Goal: Task Accomplishment & Management: Manage account settings

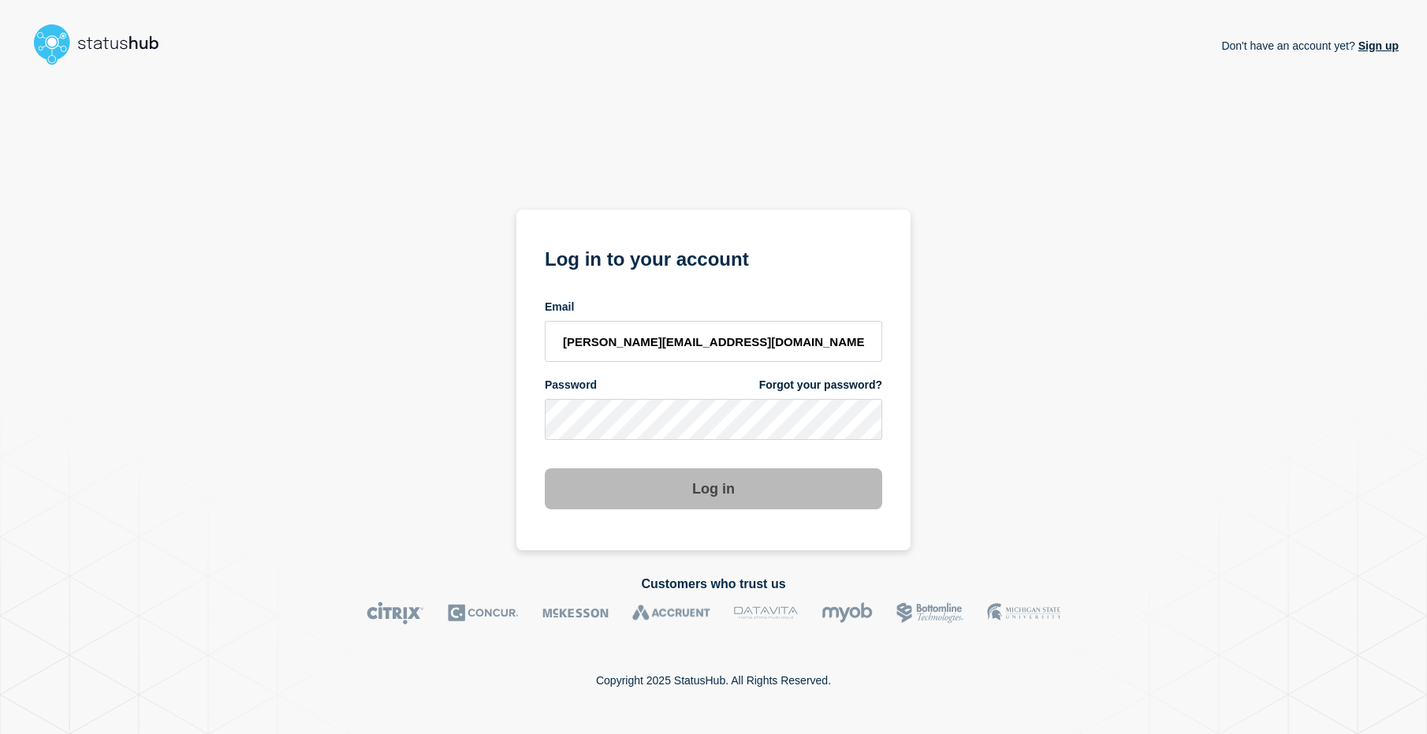
type input "[PERSON_NAME][EMAIL_ADDRESS][DOMAIN_NAME]"
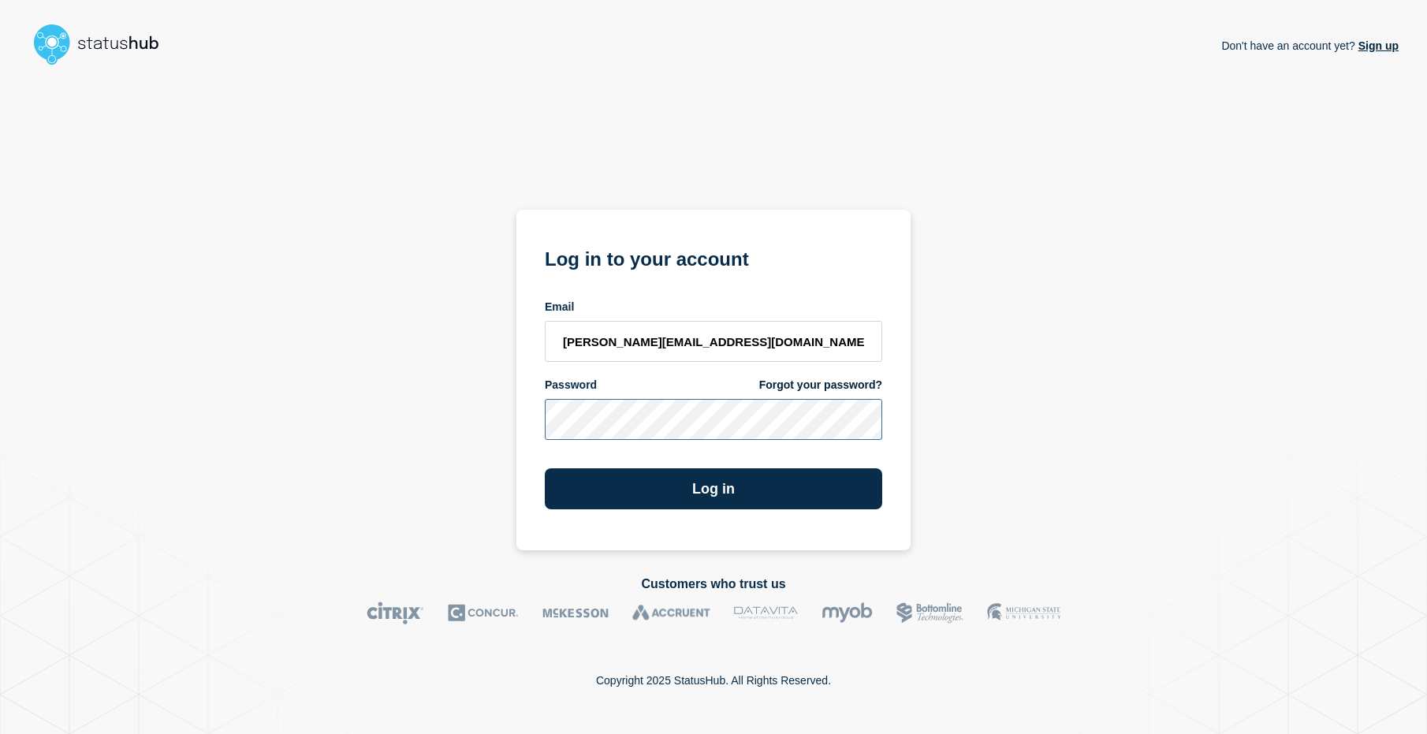
click at [545, 468] on button "Log in" at bounding box center [713, 488] width 337 height 41
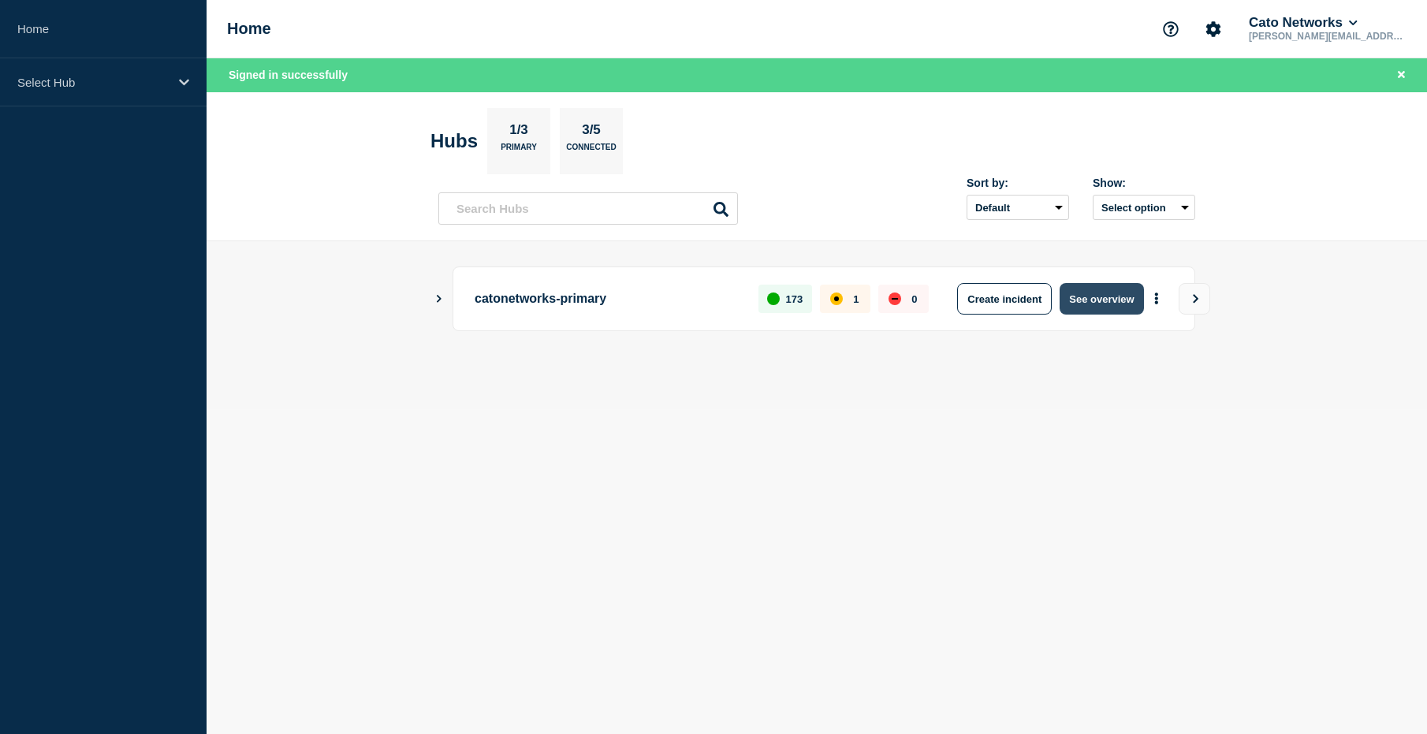
click at [1101, 303] on button "See overview" at bounding box center [1101, 299] width 84 height 32
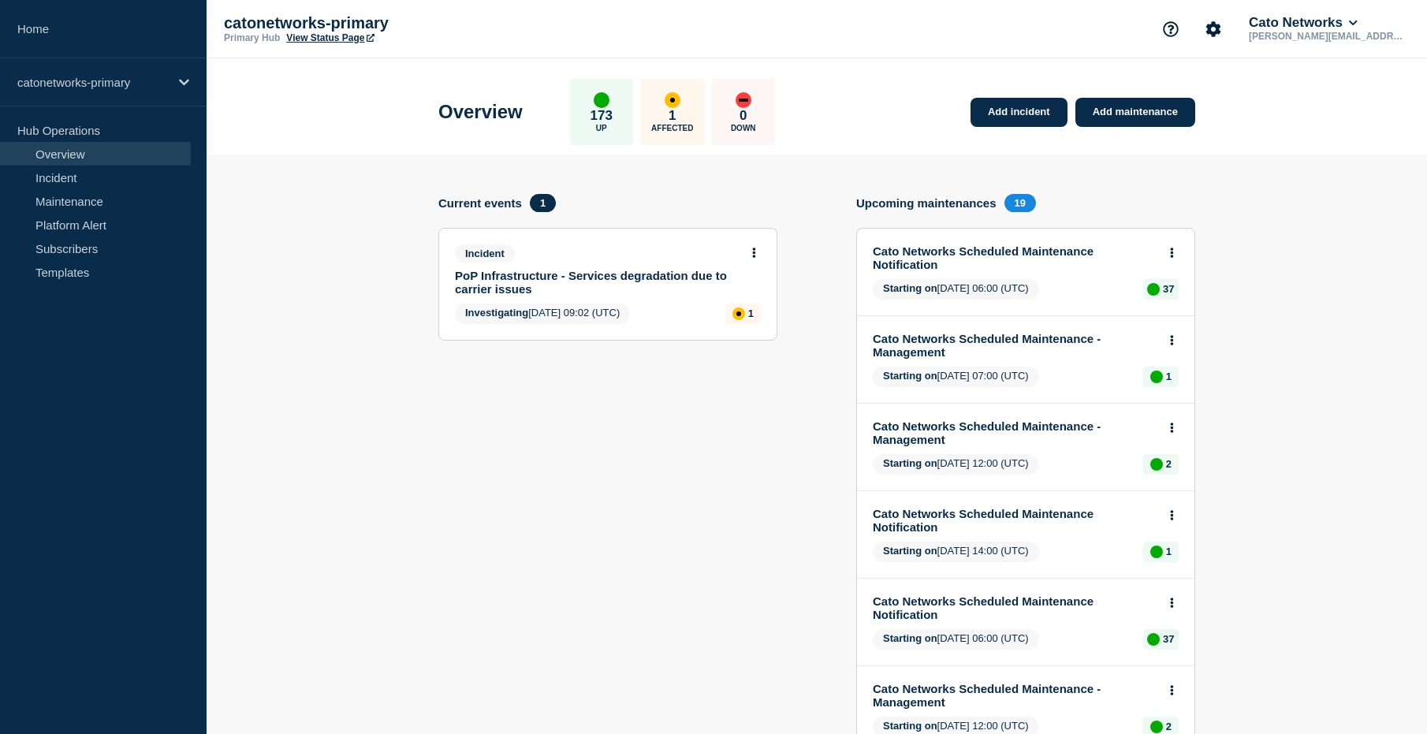
click at [621, 274] on link "PoP Infrastructure - Services degradation due to carrier issues" at bounding box center [597, 282] width 285 height 27
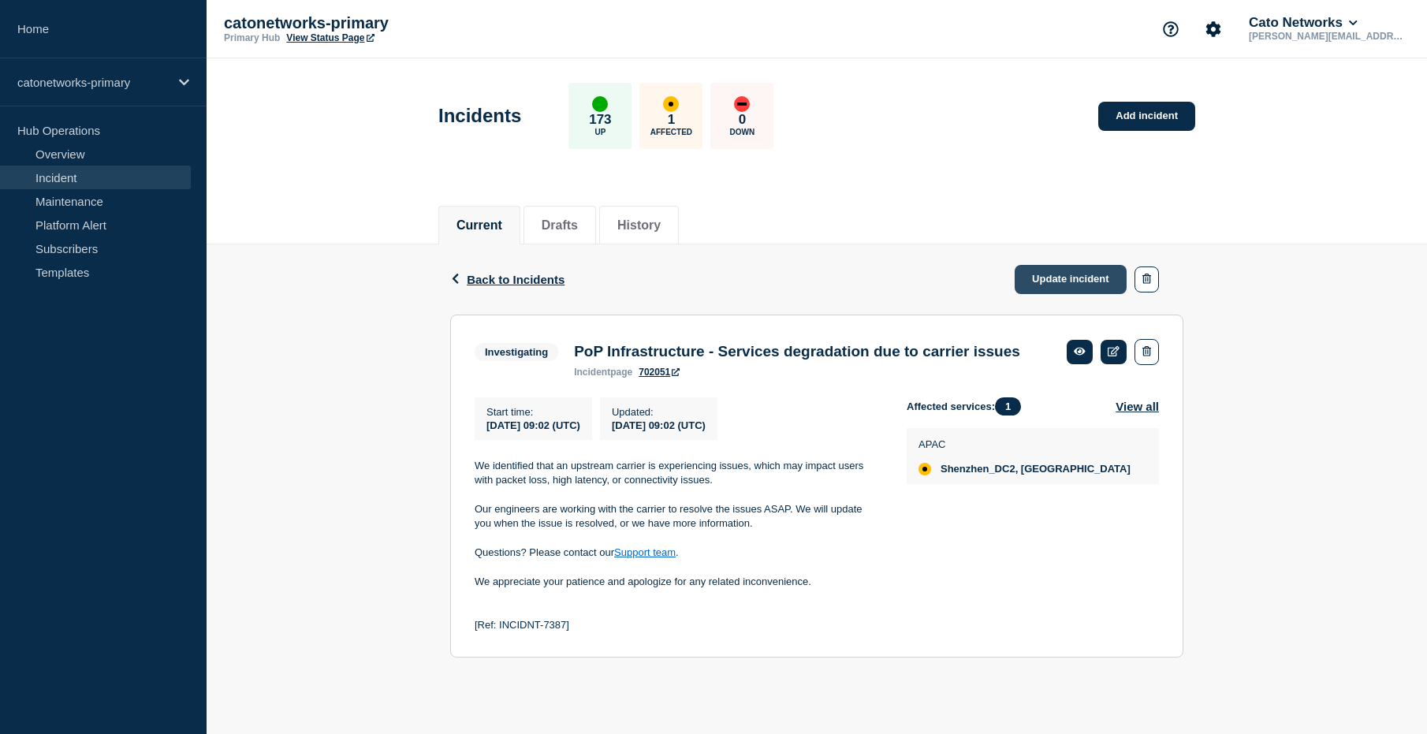
click at [1050, 284] on link "Update incident" at bounding box center [1071, 279] width 112 height 29
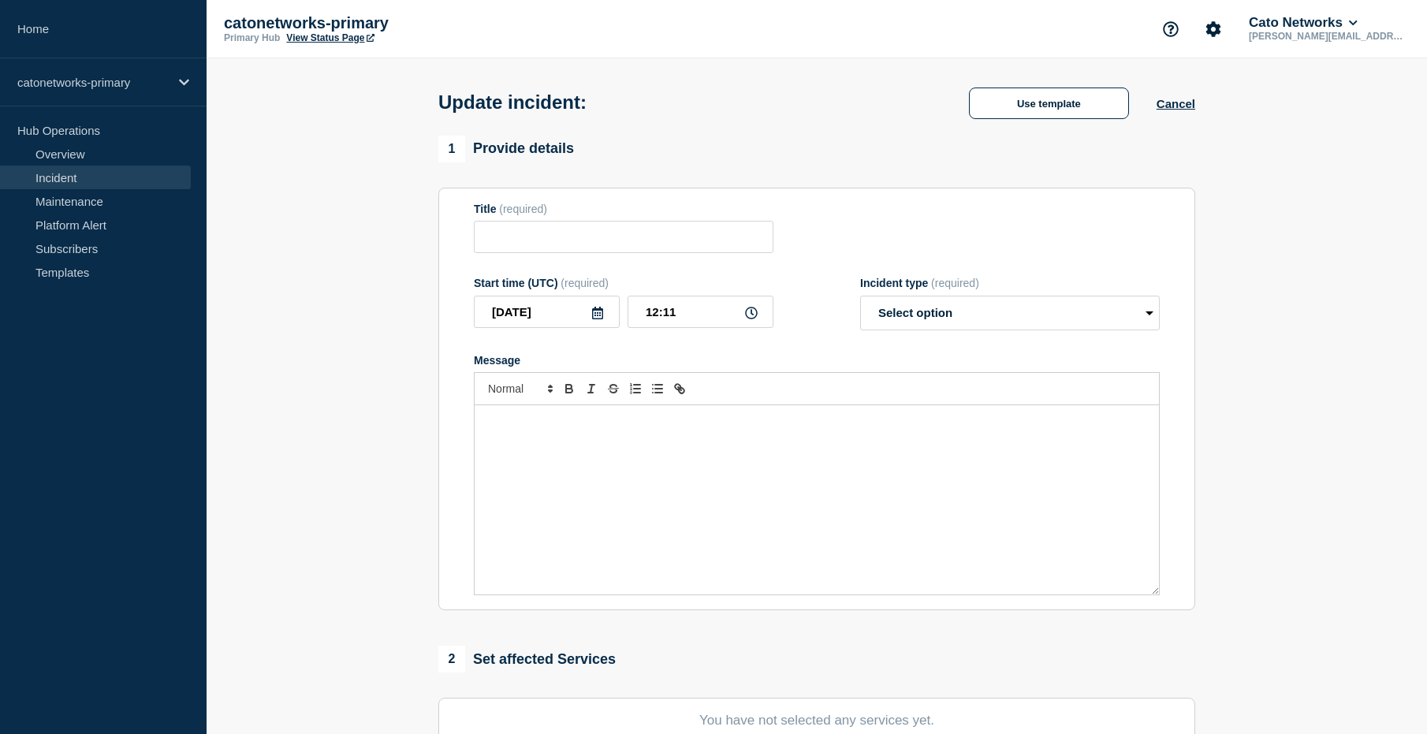
type input "PoP Infrastructure - Services degradation due to carrier issues"
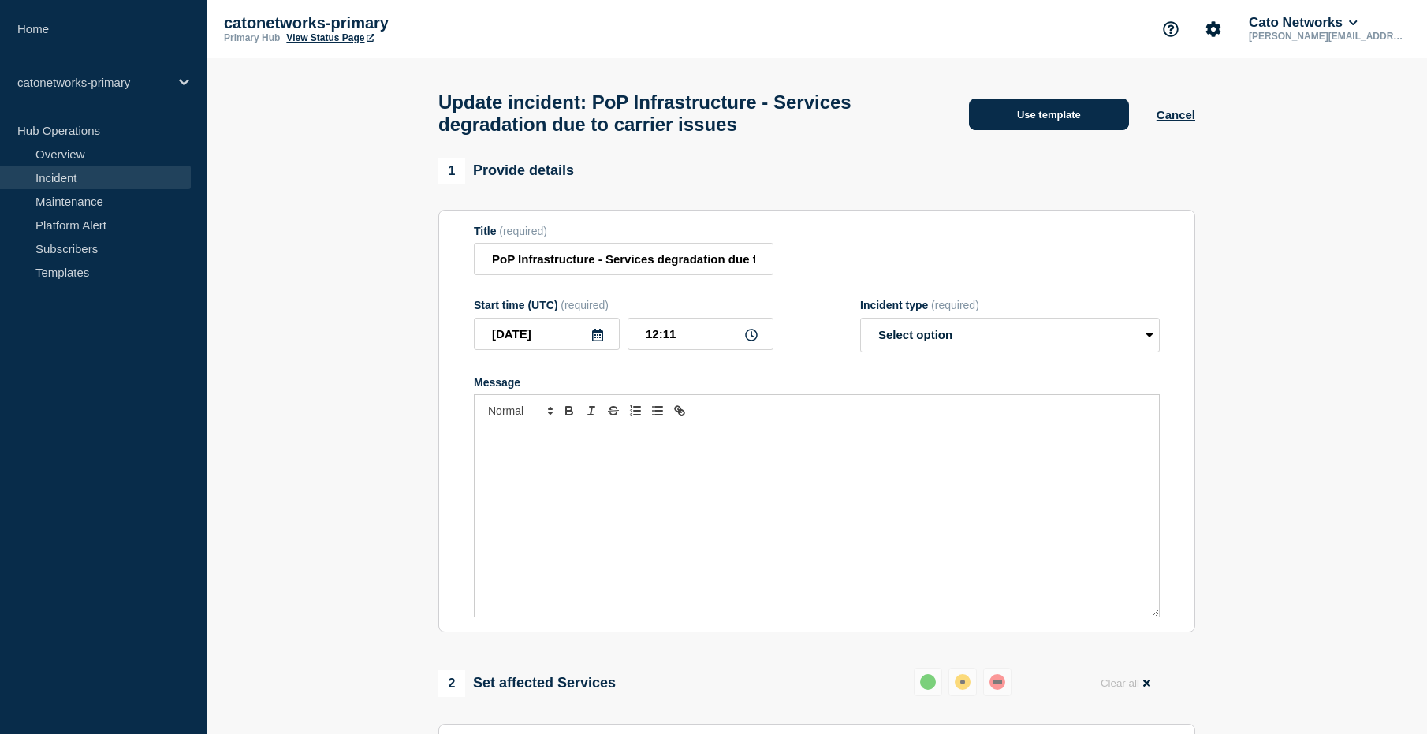
click at [1055, 125] on button "Use template" at bounding box center [1049, 115] width 160 height 32
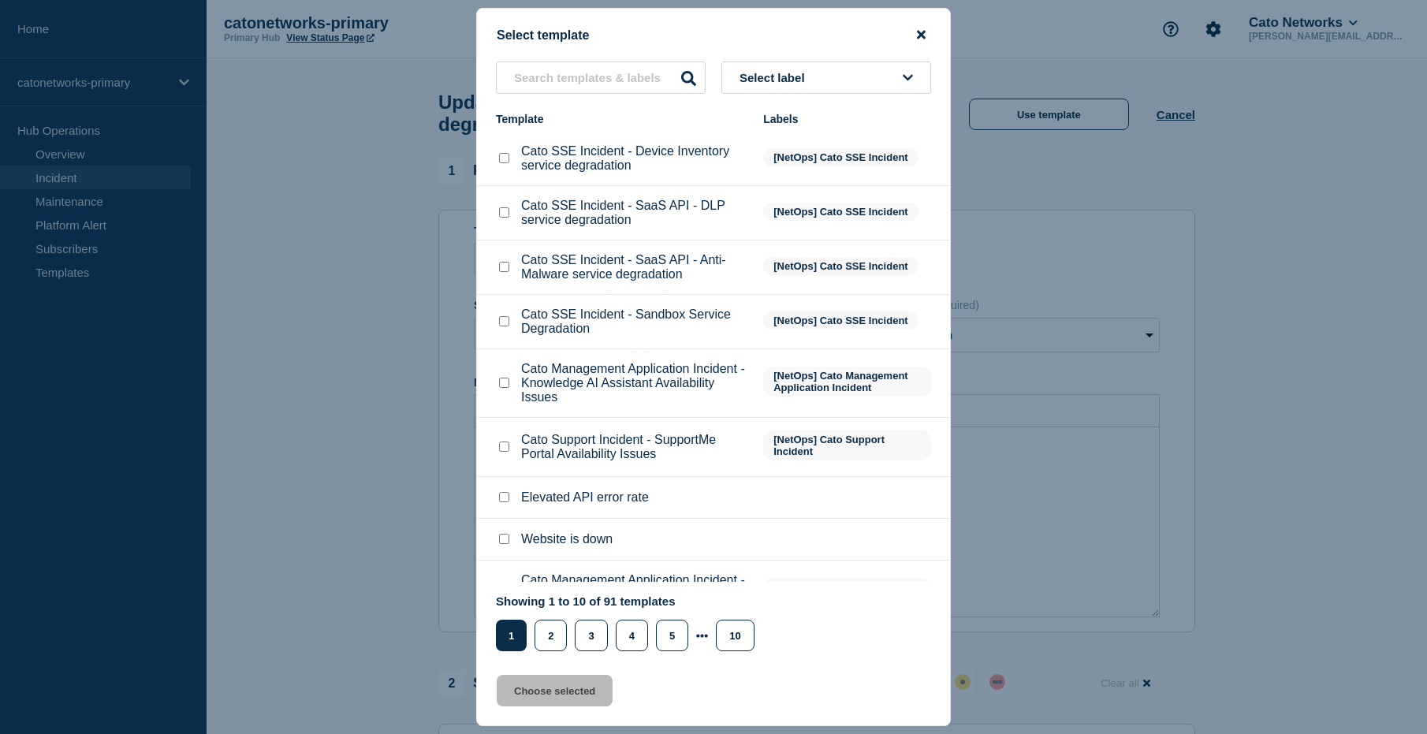
click at [918, 35] on icon "close button" at bounding box center [921, 34] width 9 height 13
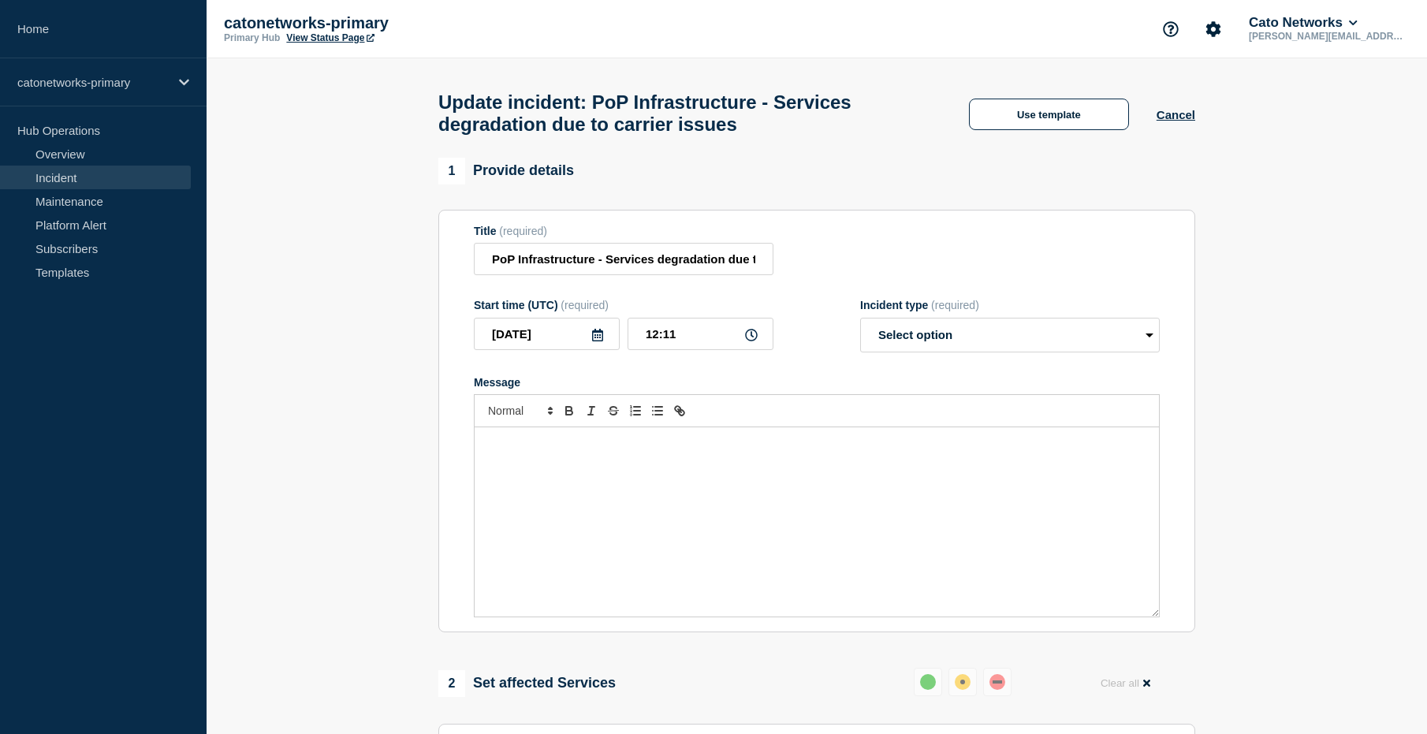
click at [331, 212] on section "1 Provide details Title (required) PoP Infrastructure - Services degradation du…" at bounding box center [817, 714] width 1220 height 1113
click at [30, 17] on link "Home" at bounding box center [103, 29] width 207 height 58
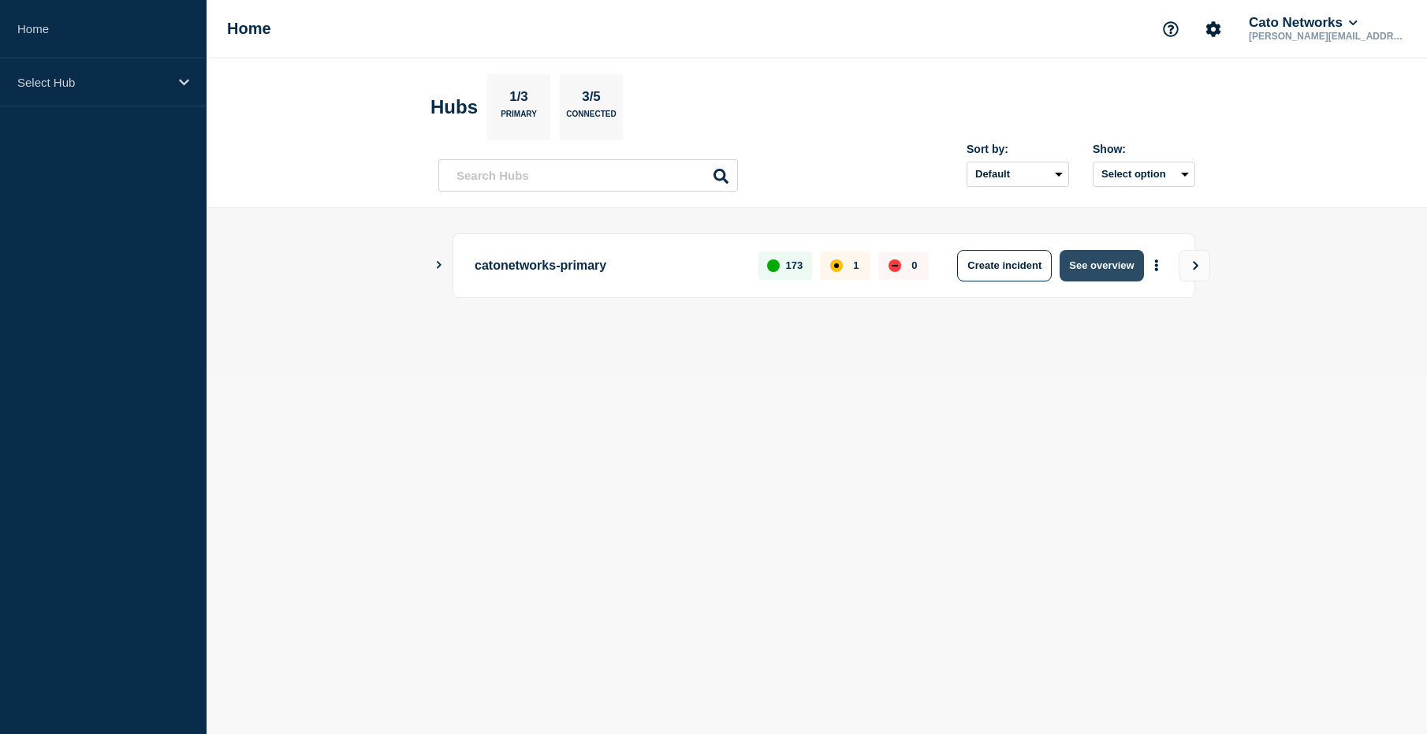
click at [1089, 273] on button "See overview" at bounding box center [1101, 266] width 84 height 32
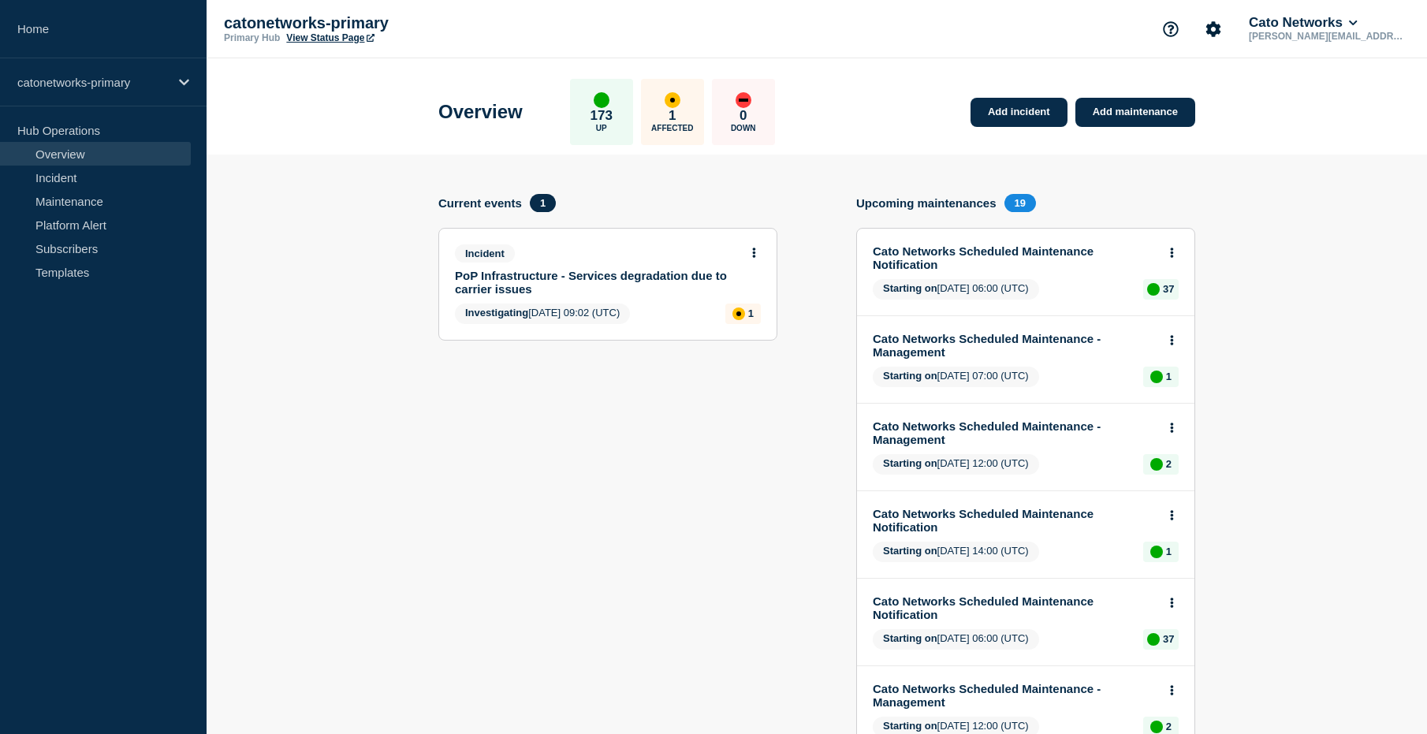
click at [587, 280] on link "PoP Infrastructure - Services degradation due to carrier issues" at bounding box center [597, 282] width 285 height 27
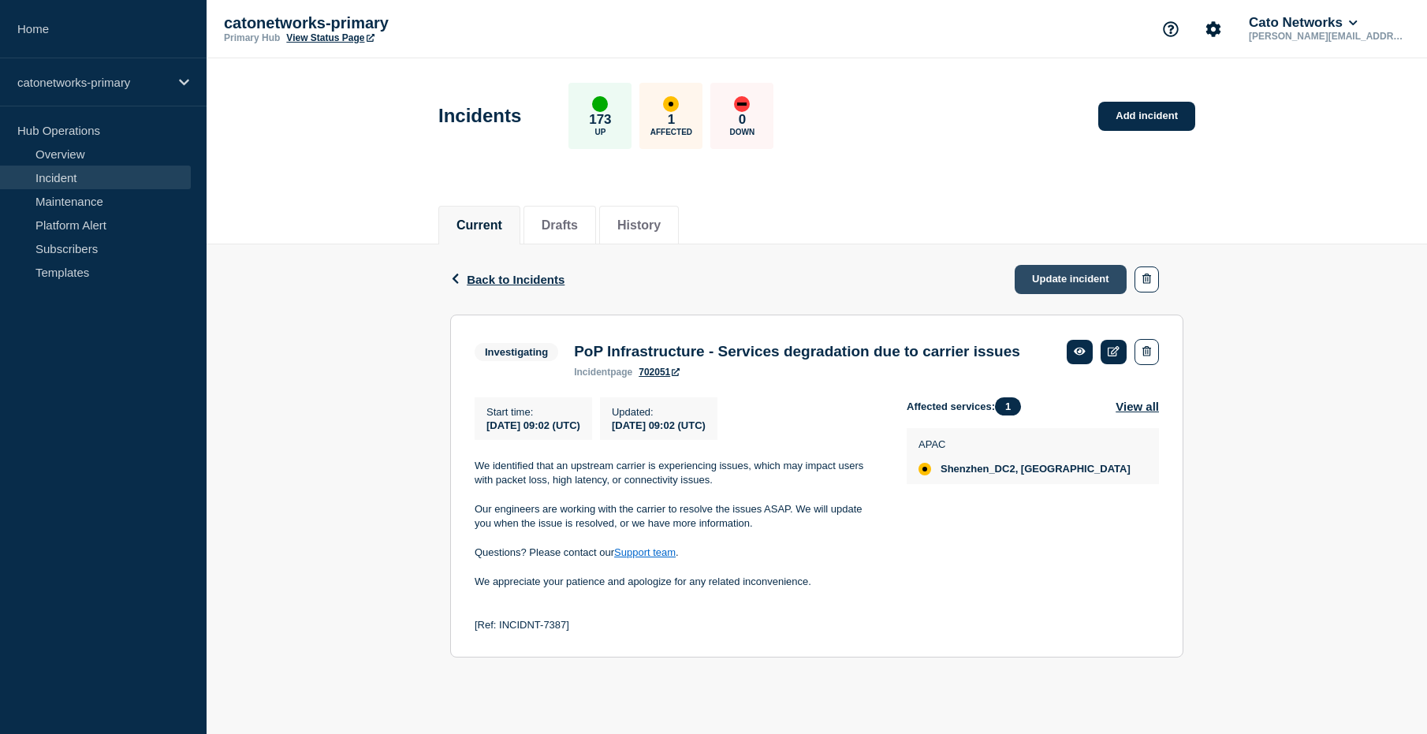
click at [1101, 276] on link "Update incident" at bounding box center [1071, 279] width 112 height 29
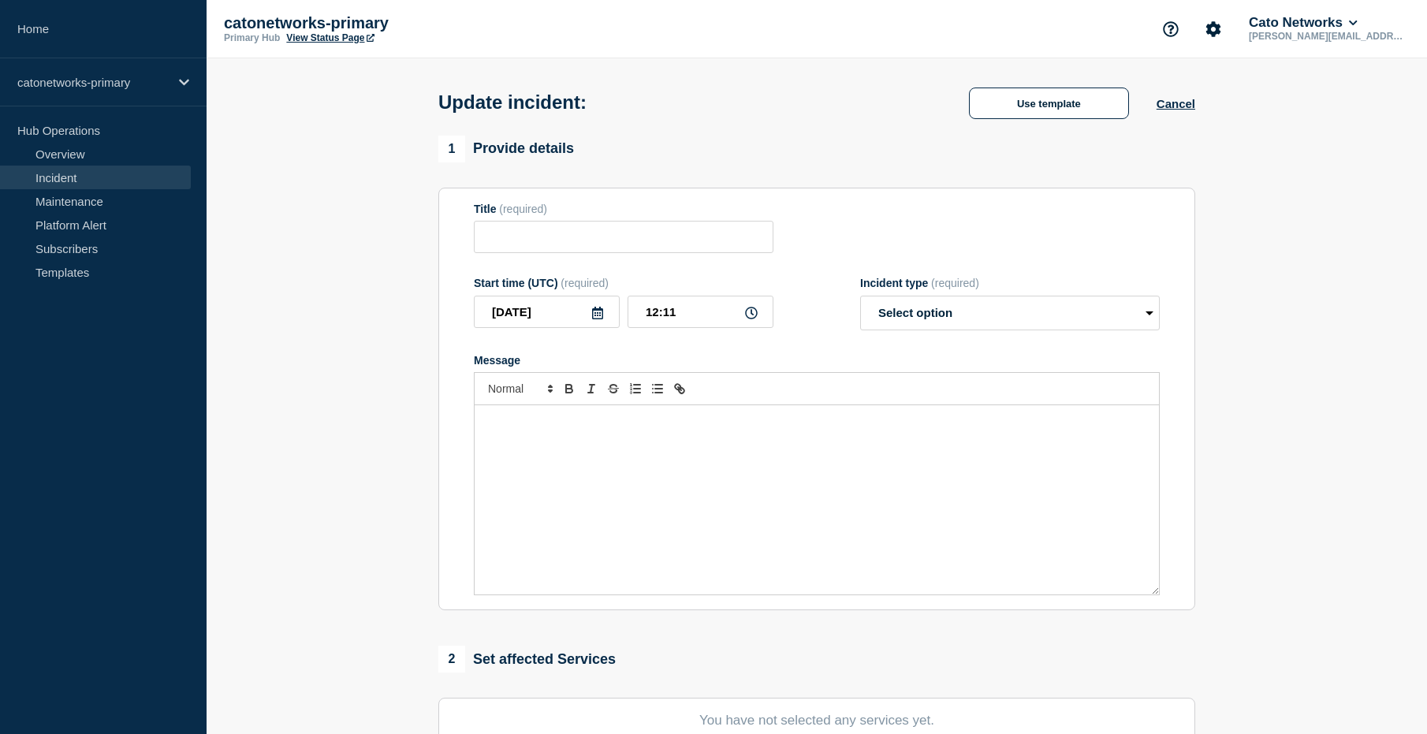
type input "PoP Infrastructure - Services degradation due to carrier issues"
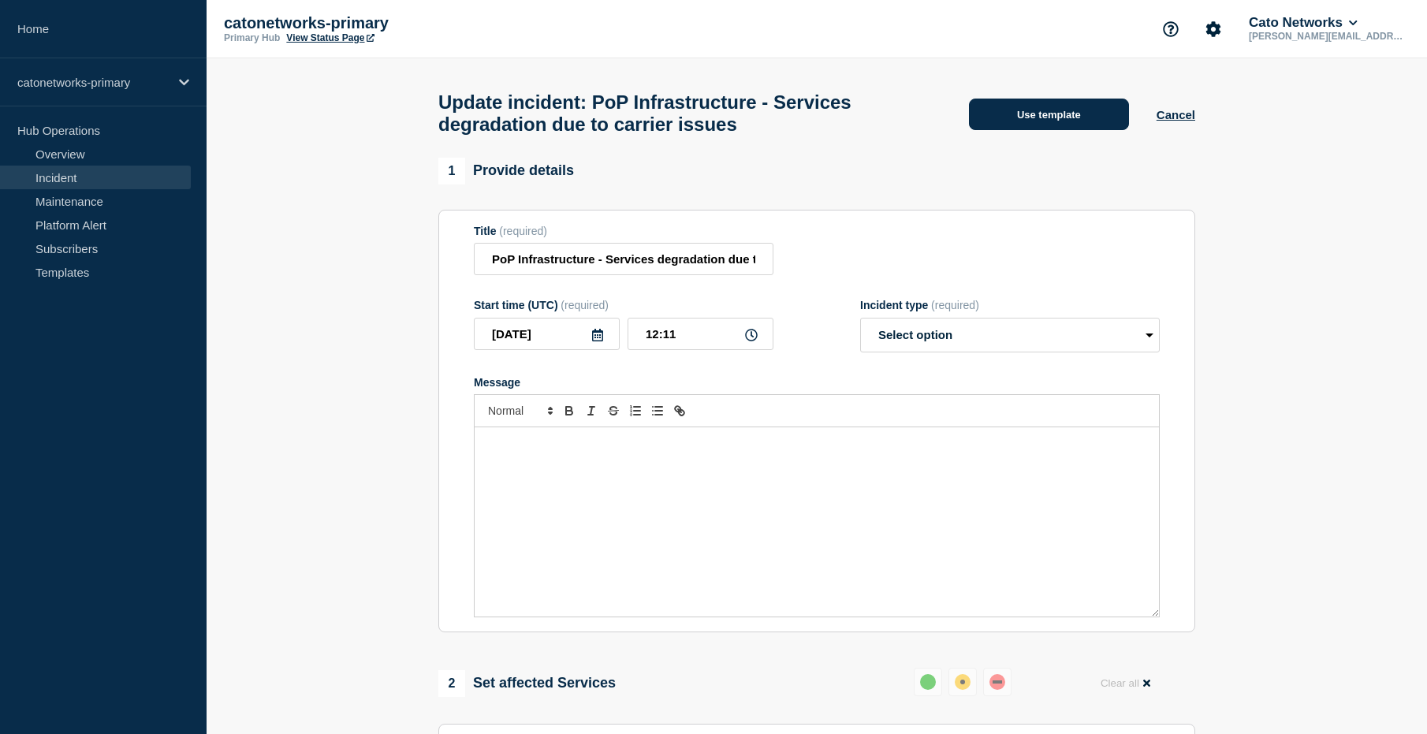
click at [1049, 116] on button "Use template" at bounding box center [1049, 115] width 160 height 32
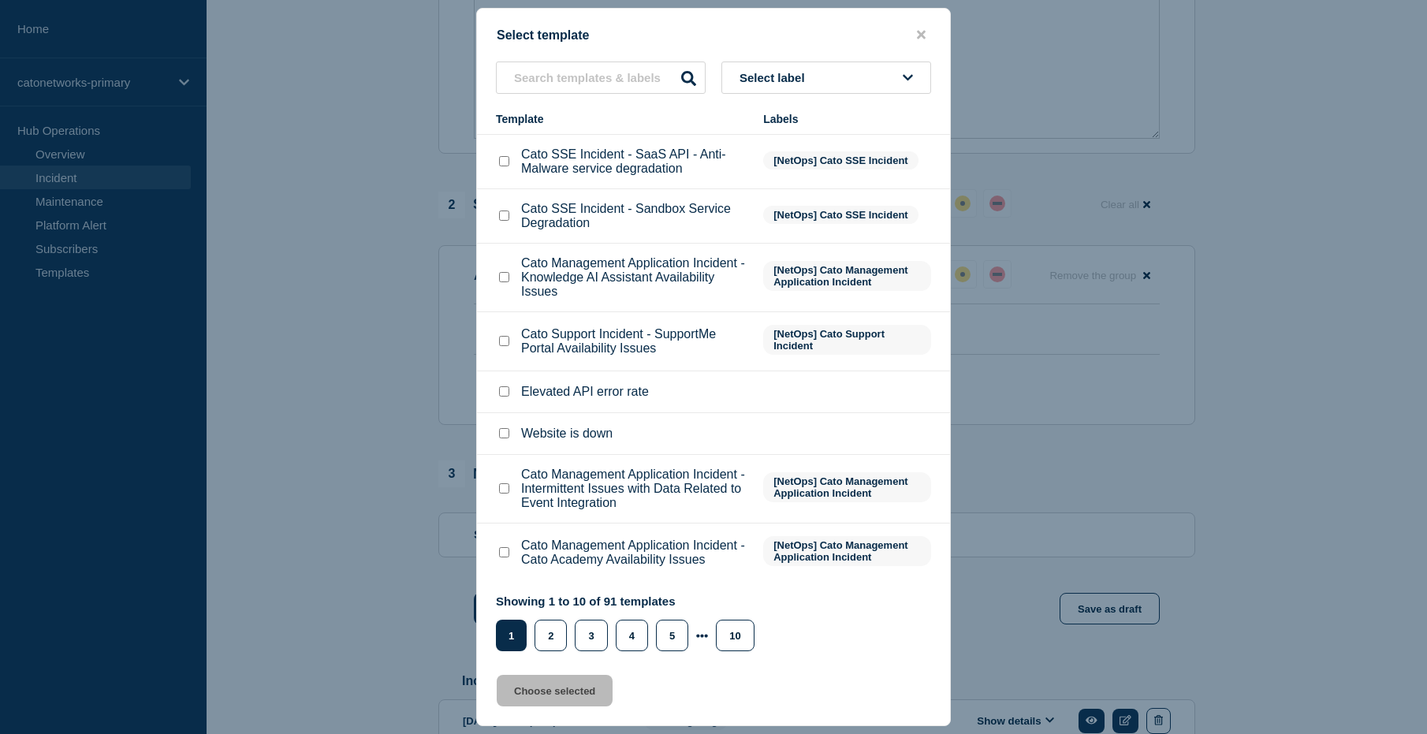
scroll to position [592, 0]
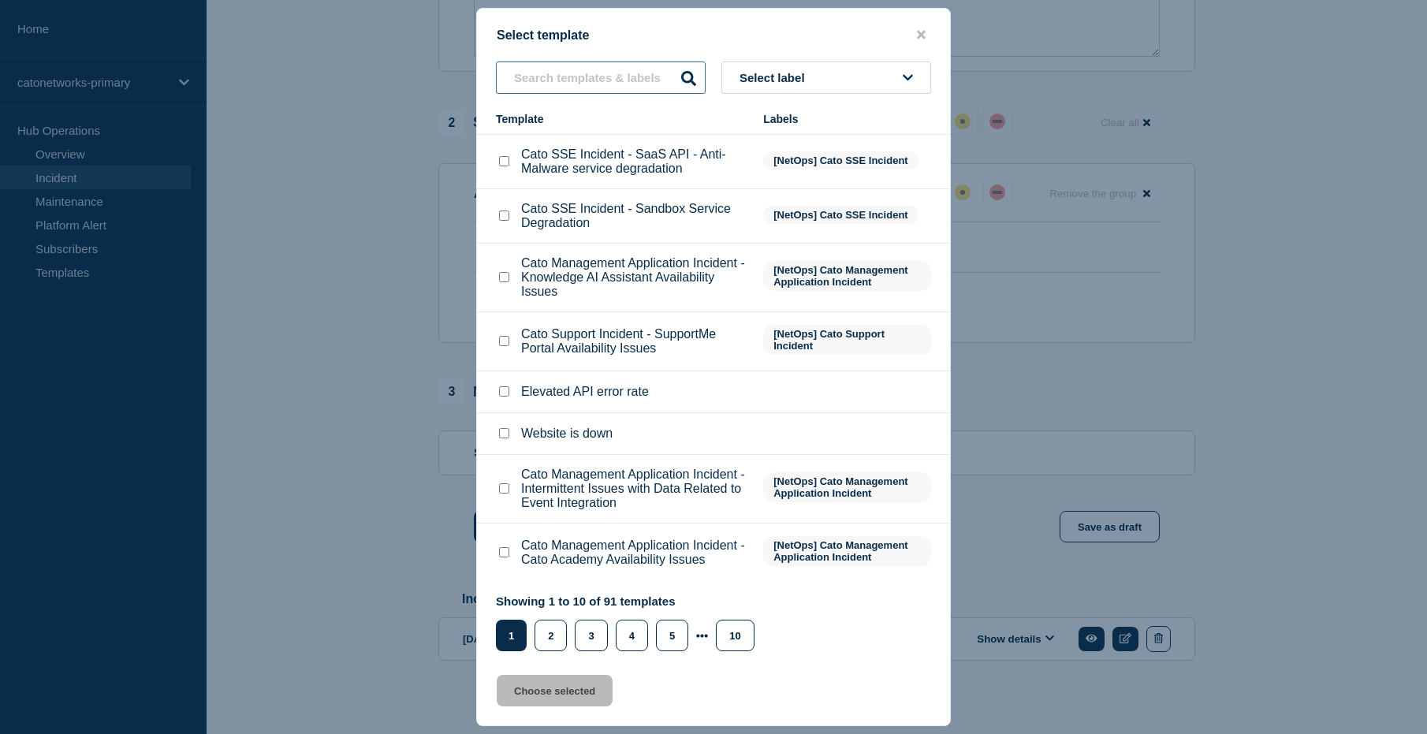
click at [629, 79] on input "text" at bounding box center [601, 77] width 210 height 32
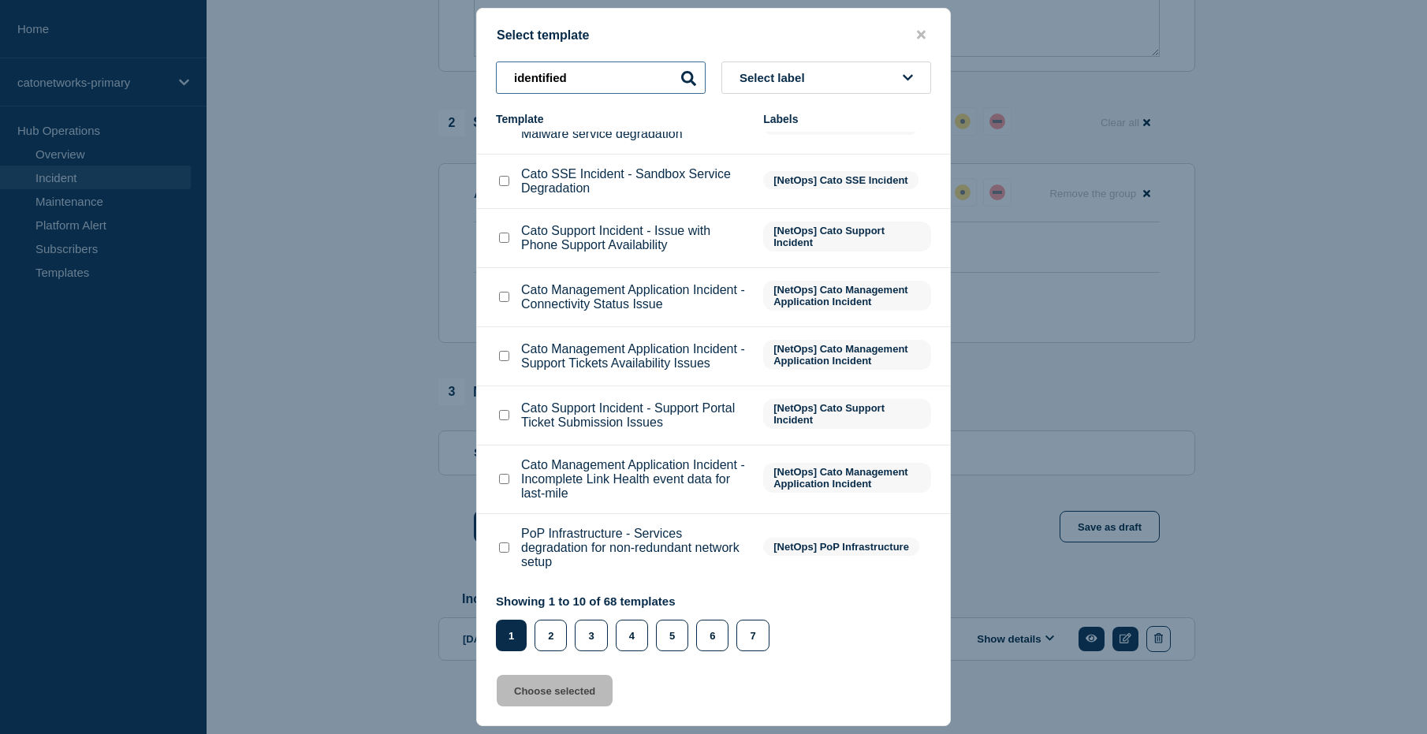
scroll to position [203, 0]
type input "identified"
click at [918, 35] on icon "close button" at bounding box center [921, 34] width 9 height 13
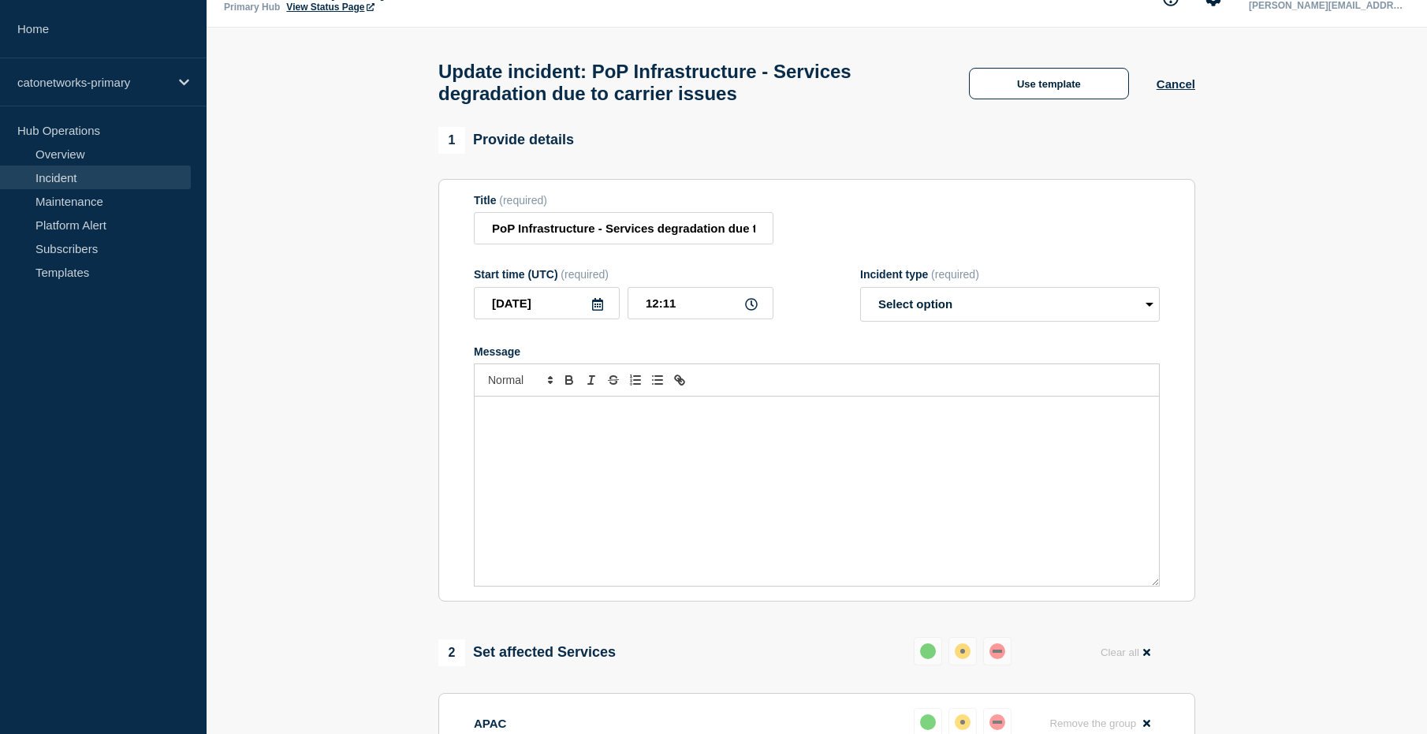
scroll to position [0, 0]
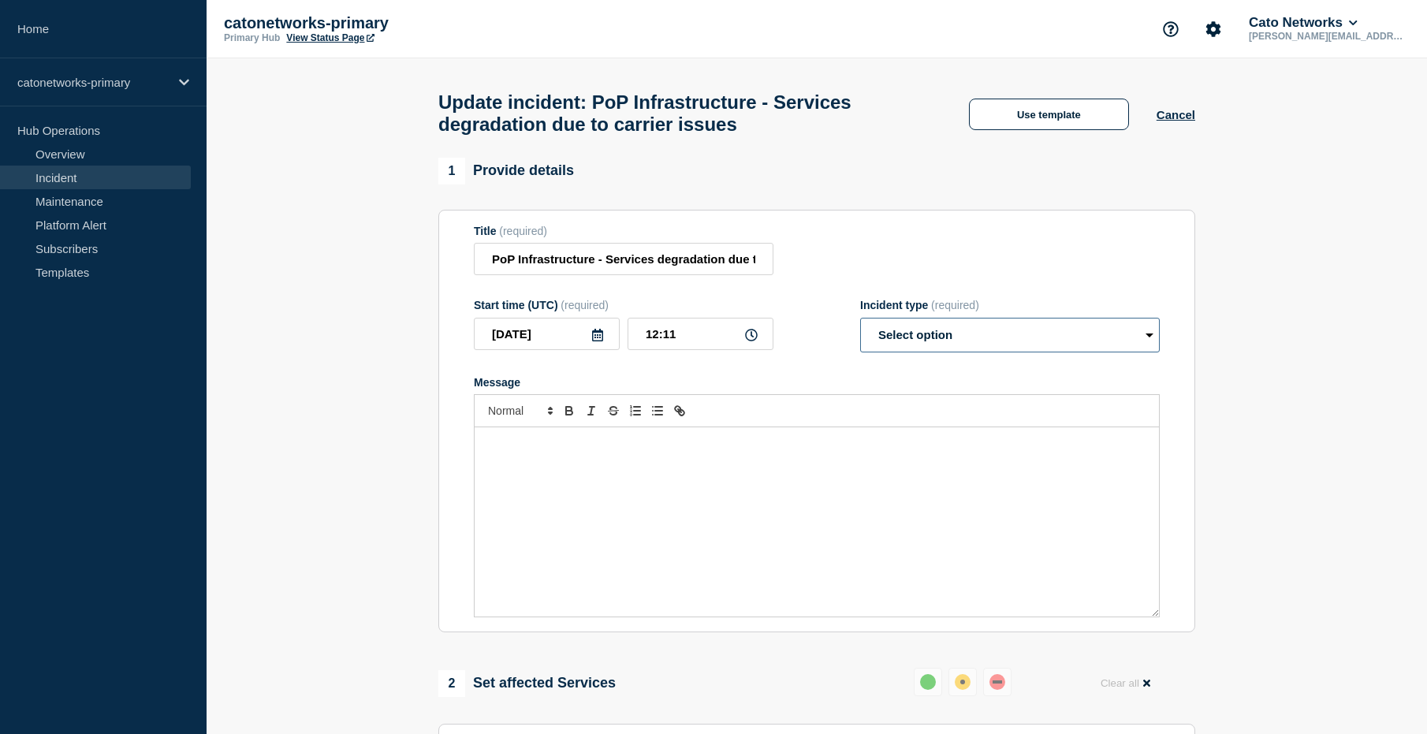
click at [940, 344] on select "Select option Investigating Identified Monitoring Resolved" at bounding box center [1010, 335] width 300 height 35
click at [860, 332] on select "Select option Investigating Identified Monitoring Resolved" at bounding box center [1010, 335] width 300 height 35
click at [1036, 123] on button "Use template" at bounding box center [1049, 115] width 160 height 32
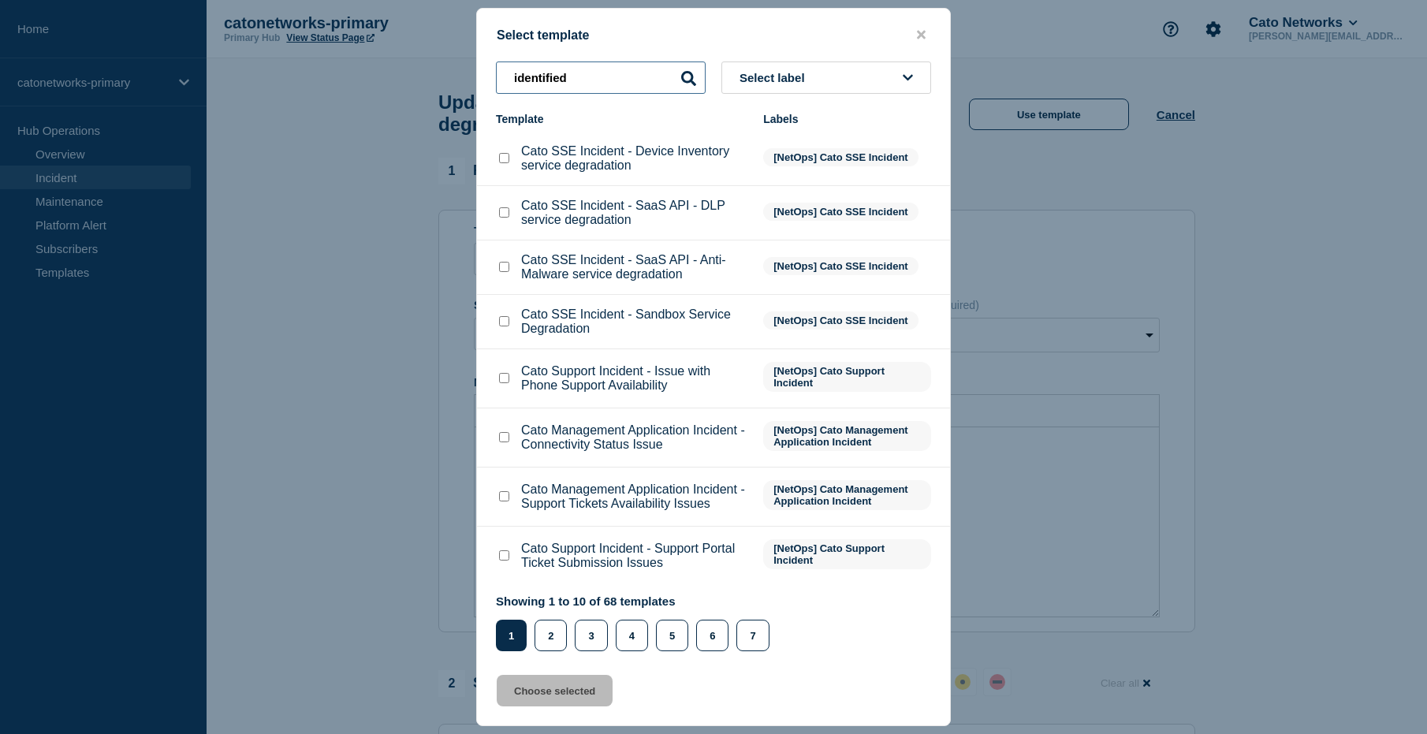
drag, startPoint x: 622, startPoint y: 77, endPoint x: 484, endPoint y: 65, distance: 138.5
click at [484, 65] on div "identified Select label" at bounding box center [713, 77] width 473 height 32
select select "Select option"
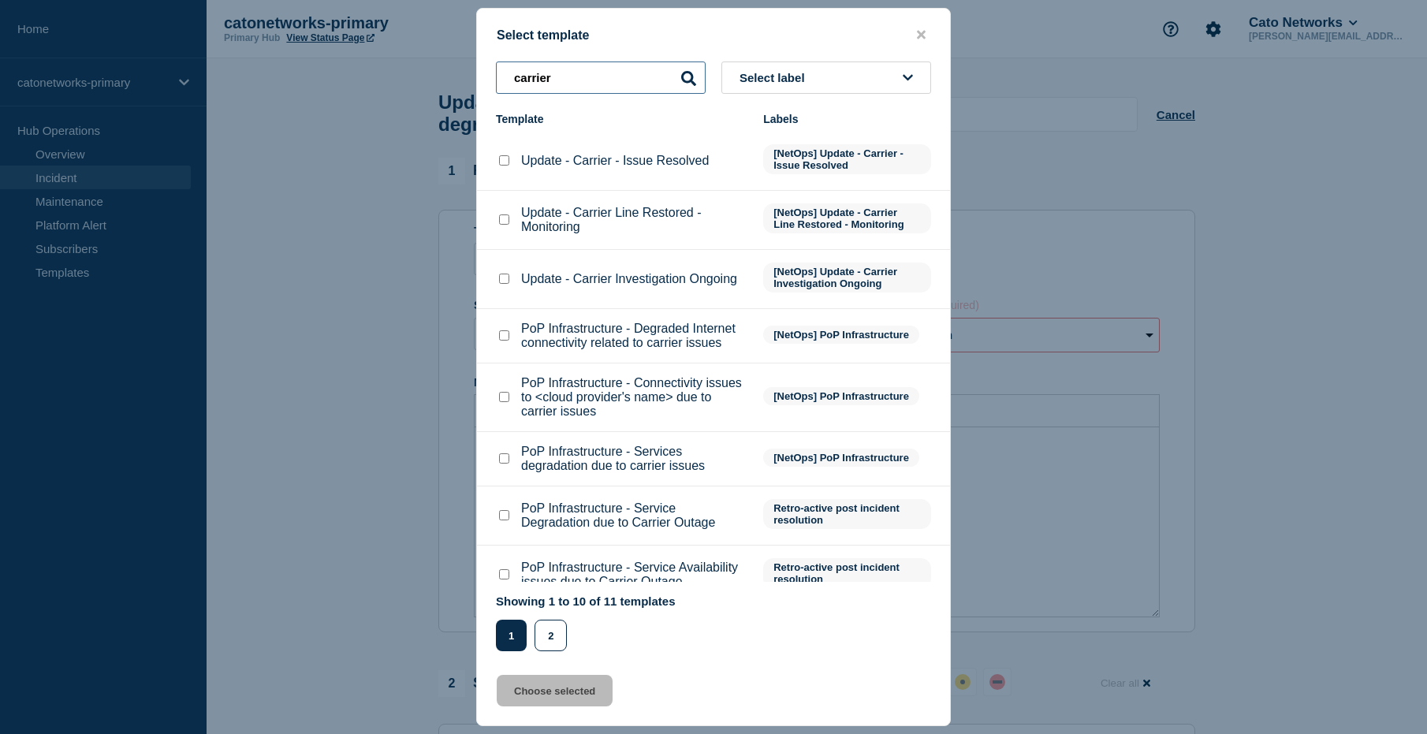
type input "carrier"
click at [507, 341] on input "PoP Infrastructure - Degraded Internet connectivity related to carrier issues c…" at bounding box center [504, 335] width 10 height 10
click at [589, 350] on p "PoP Infrastructure - Degraded Internet connectivity related to carrier issues" at bounding box center [634, 336] width 226 height 28
click at [828, 344] on span "[NetOps] PoP Infrastructure" at bounding box center [841, 335] width 156 height 18
click at [502, 341] on input "PoP Infrastructure - Degraded Internet connectivity related to carrier issues c…" at bounding box center [504, 335] width 10 height 10
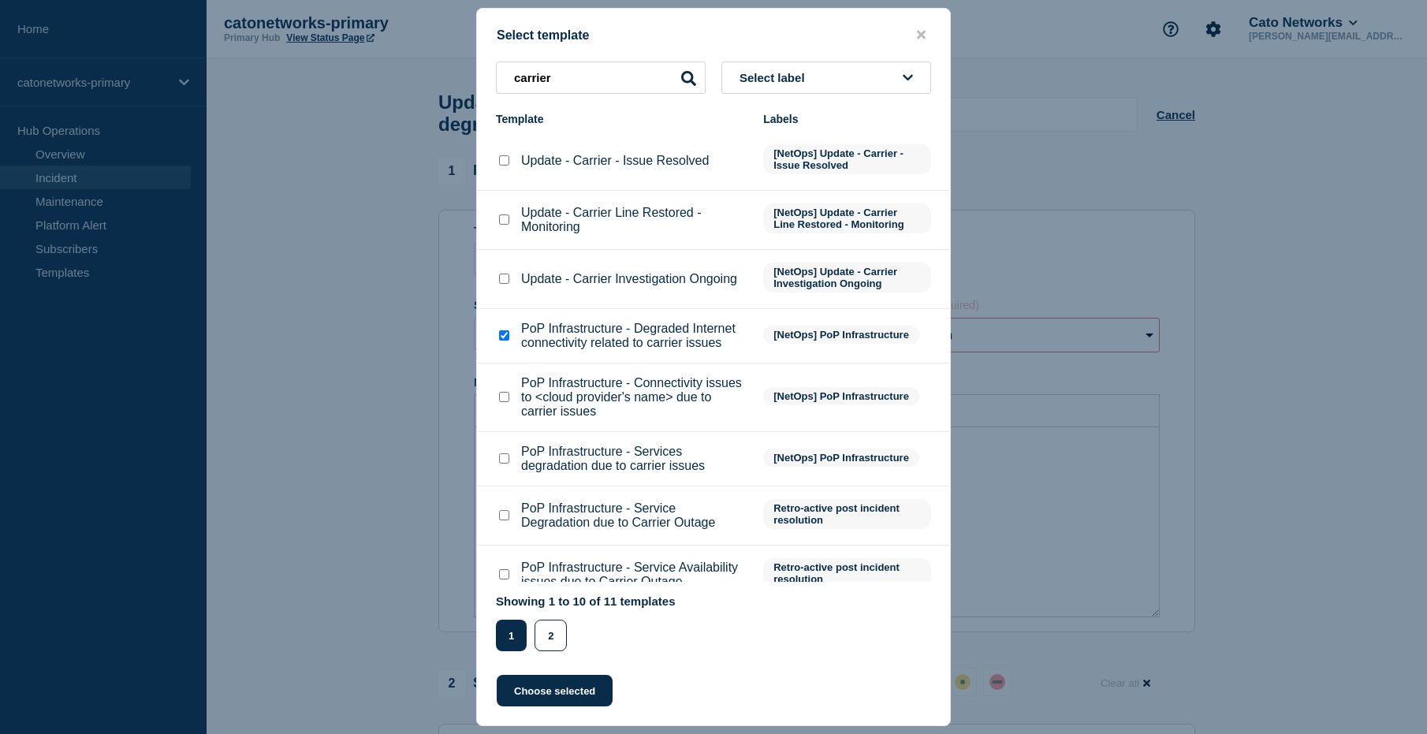
checkbox input "false"
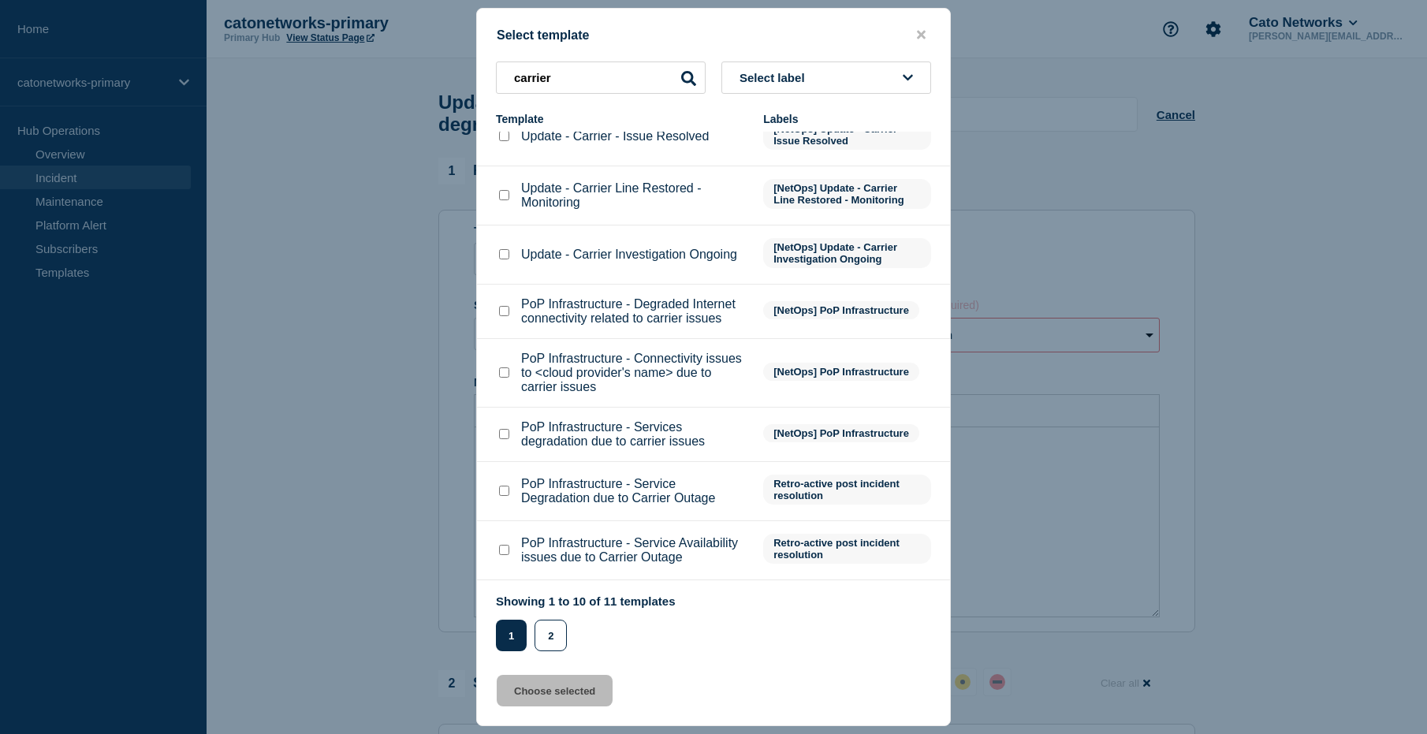
scroll to position [26, 0]
click at [505, 258] on input "Update - Carrier Investigation Ongoing checkbox" at bounding box center [504, 253] width 10 height 10
checkbox input "true"
click at [545, 697] on button "Choose selected" at bounding box center [555, 691] width 116 height 32
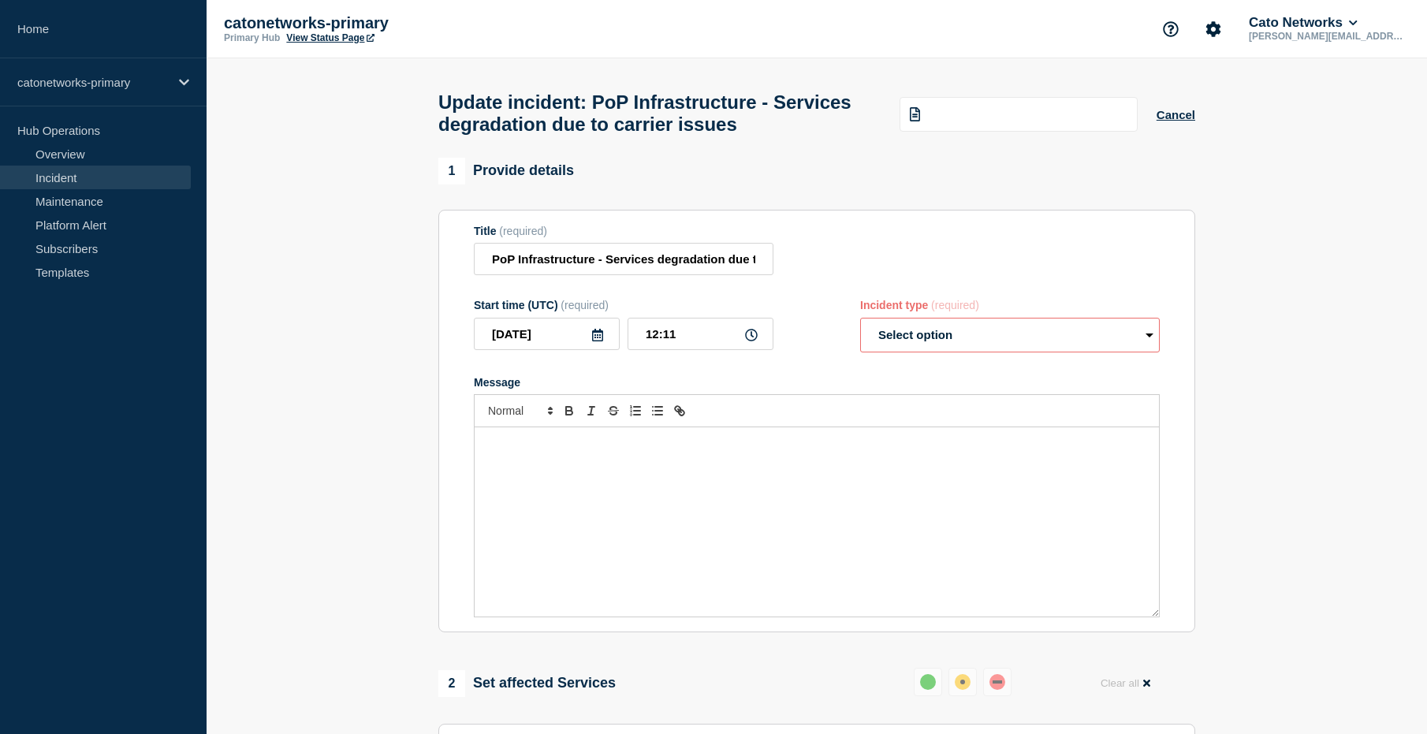
select select "investigating"
radio input "false"
radio input "true"
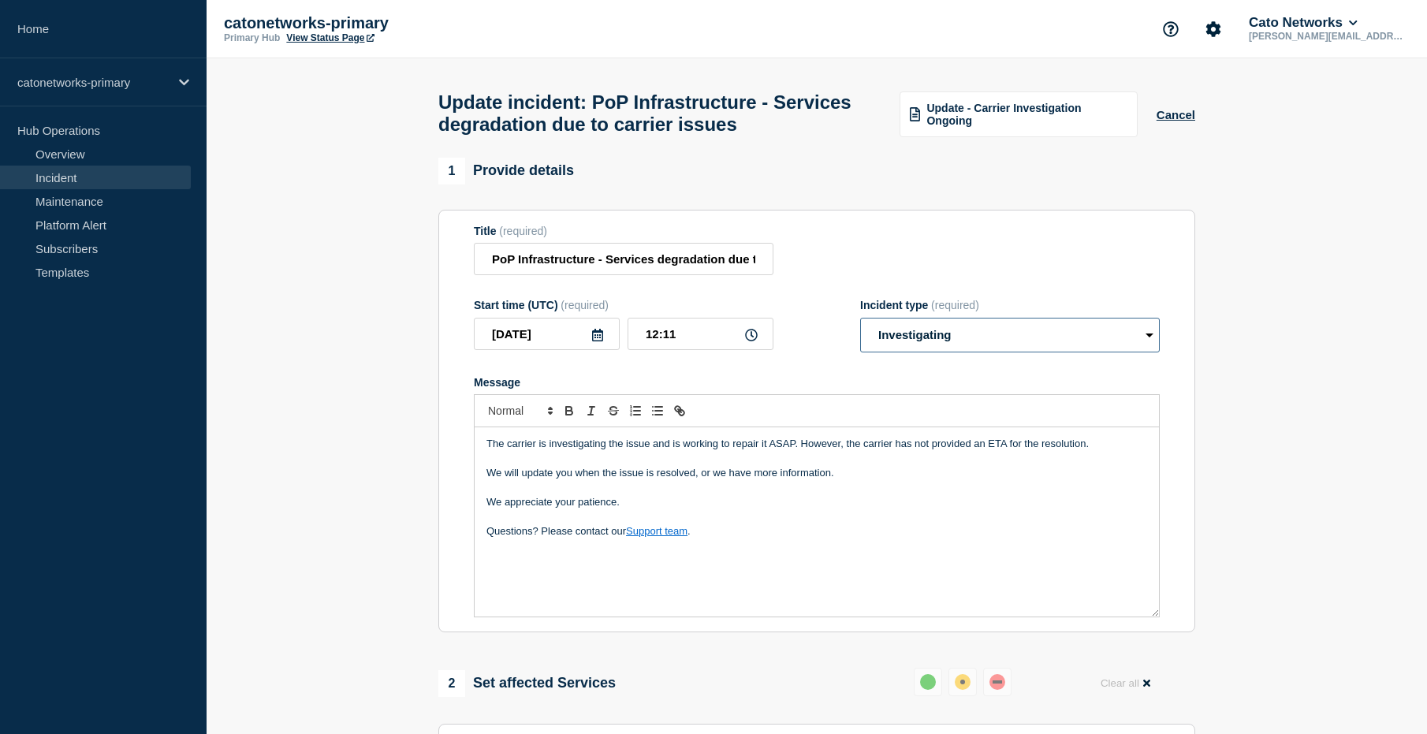
click at [962, 352] on select "Select option Investigating Identified Monitoring Resolved" at bounding box center [1010, 335] width 300 height 35
select select "identified"
click at [860, 332] on select "Select option Investigating Identified Monitoring Resolved" at bounding box center [1010, 335] width 300 height 35
click at [1203, 407] on div "1 Provide details Title (required) PoP Infrastructure - Services degradation du…" at bounding box center [817, 714] width 775 height 1113
click at [736, 538] on p "Questions? Please contact our Support team ." at bounding box center [816, 531] width 661 height 14
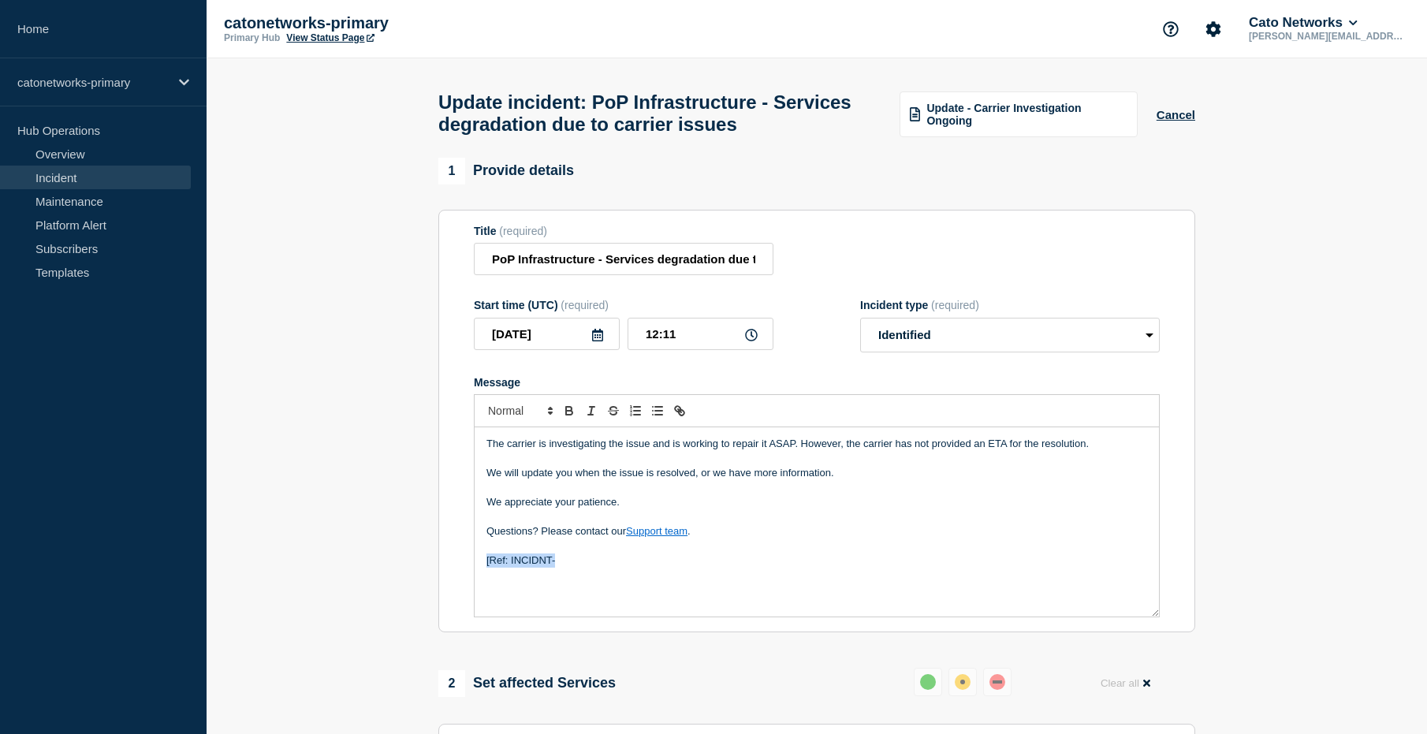
drag, startPoint x: 583, startPoint y: 575, endPoint x: 546, endPoint y: 576, distance: 36.3
click at [478, 577] on div "The carrier is investigating the issue and is working to repair it ASAP. Howeve…" at bounding box center [817, 521] width 684 height 189
drag, startPoint x: 616, startPoint y: 579, endPoint x: 515, endPoint y: 488, distance: 135.6
click at [442, 578] on section "Title (required) PoP Infrastructure - Services degradation due to carrier issue…" at bounding box center [816, 421] width 757 height 423
click at [568, 415] on icon "Toggle bold text" at bounding box center [569, 413] width 6 height 4
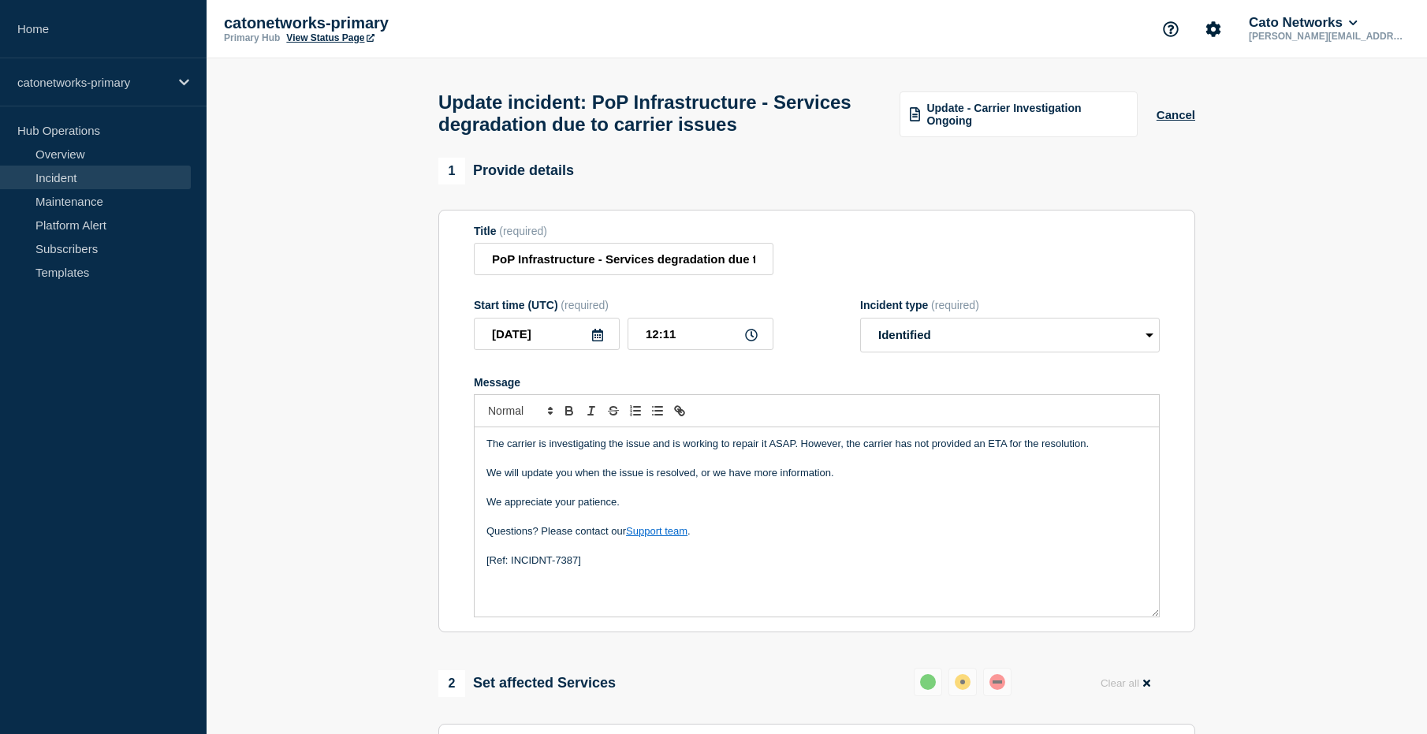
drag, startPoint x: 633, startPoint y: 590, endPoint x: 641, endPoint y: 589, distance: 7.9
click at [633, 590] on div "The carrier is investigating the issue and is working to repair it ASAP. Howeve…" at bounding box center [817, 521] width 684 height 189
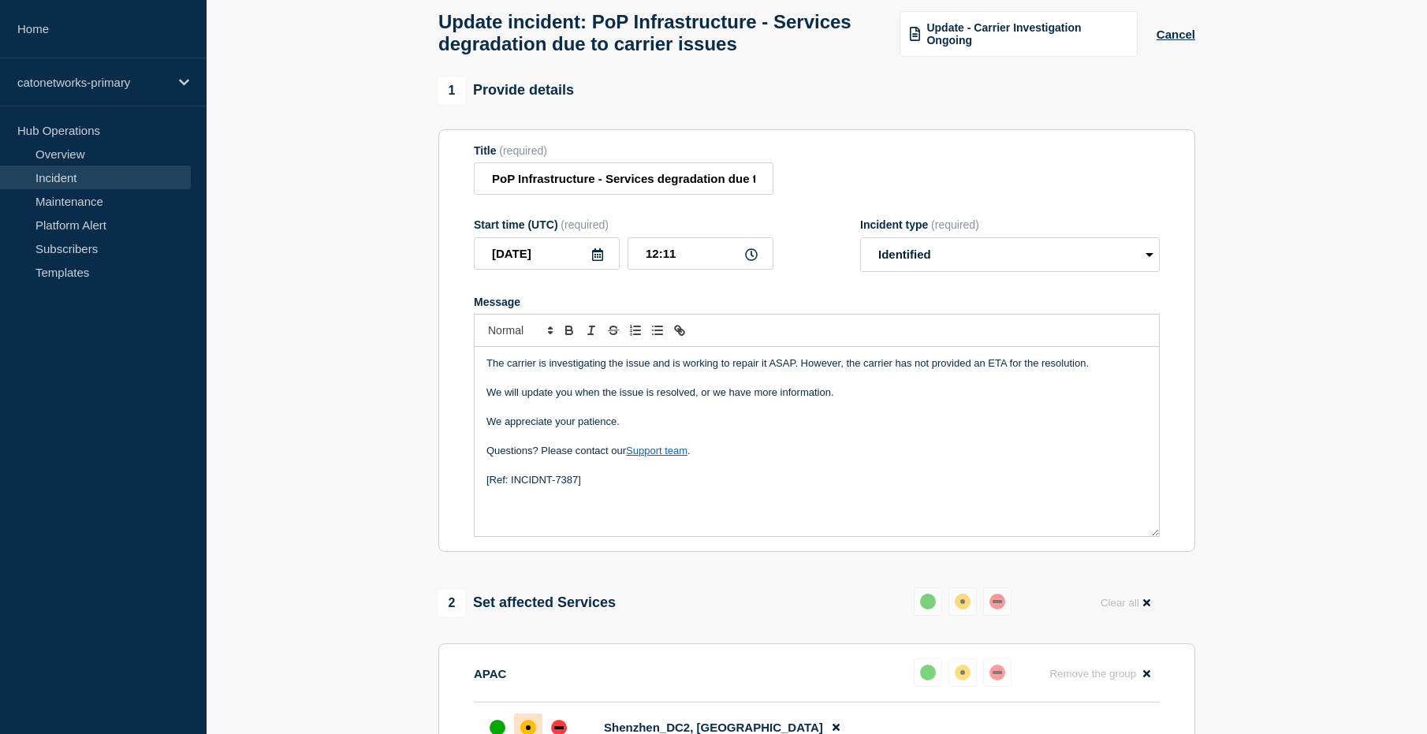
scroll to position [0, 0]
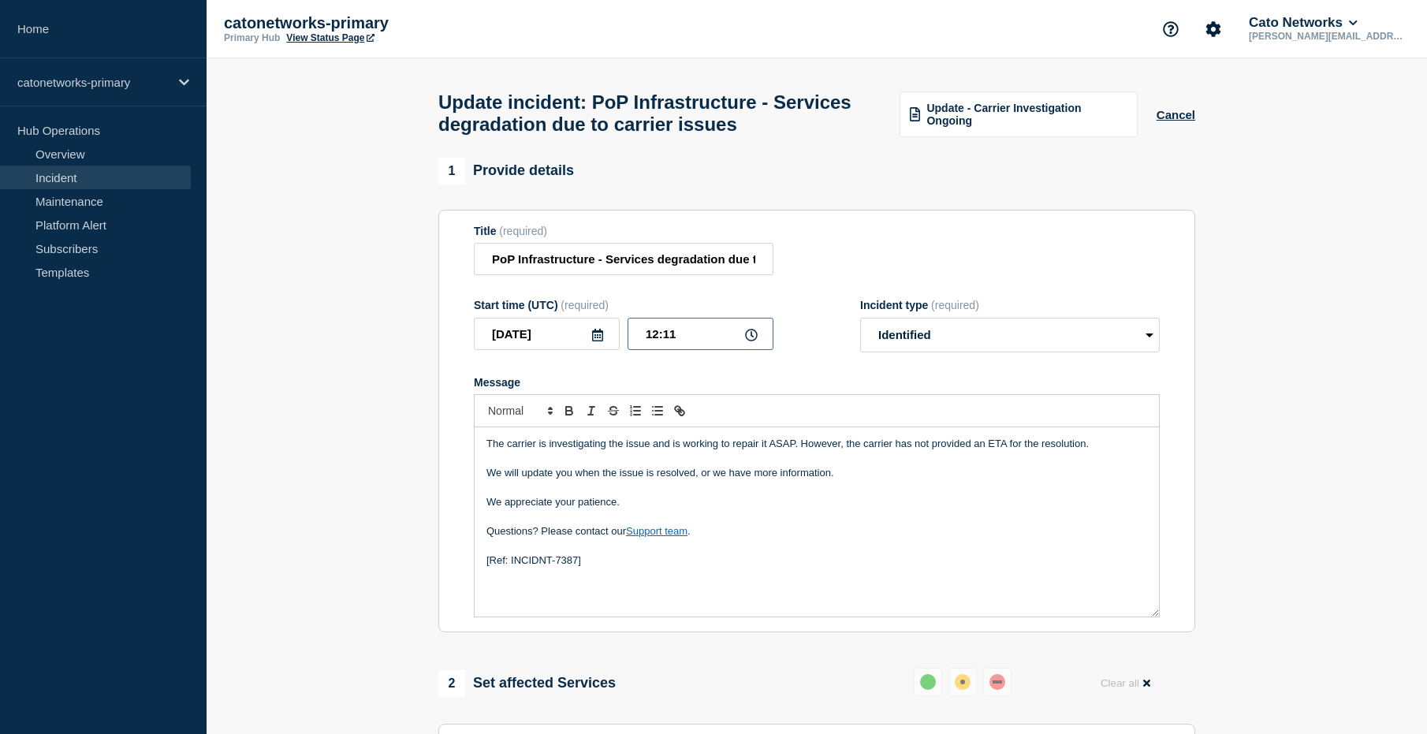
click at [656, 350] on input "12:11" at bounding box center [700, 334] width 146 height 32
click at [660, 349] on input "12:11" at bounding box center [700, 334] width 146 height 32
type input "12:00"
click at [1275, 382] on section "1 Provide details Title (required) PoP Infrastructure - Services degradation du…" at bounding box center [817, 714] width 1220 height 1113
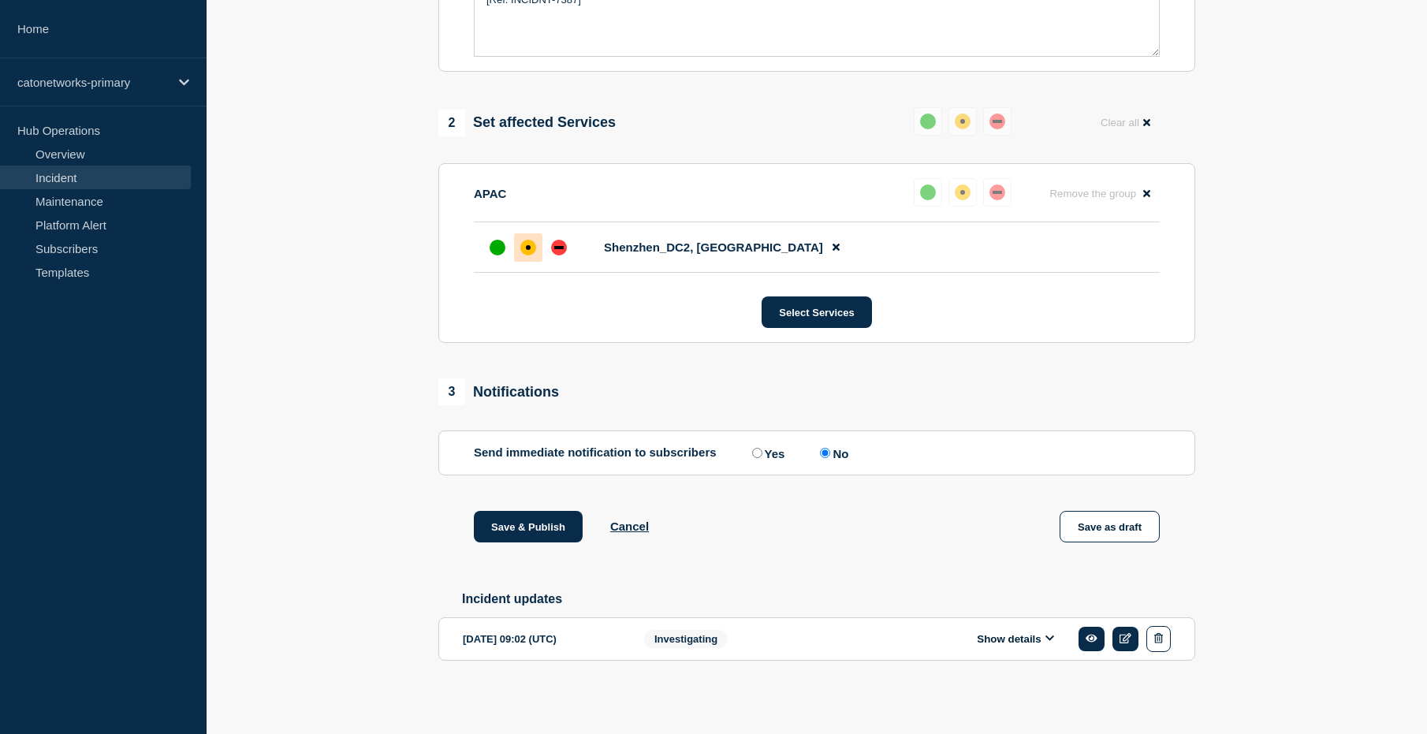
click at [753, 448] on input "Yes" at bounding box center [757, 453] width 10 height 10
radio input "true"
radio input "false"
click at [1250, 428] on section "1 Provide details Title (required) PoP Infrastructure - Services degradation du…" at bounding box center [817, 153] width 1220 height 1113
click at [550, 516] on button "Save & Publish" at bounding box center [528, 527] width 109 height 32
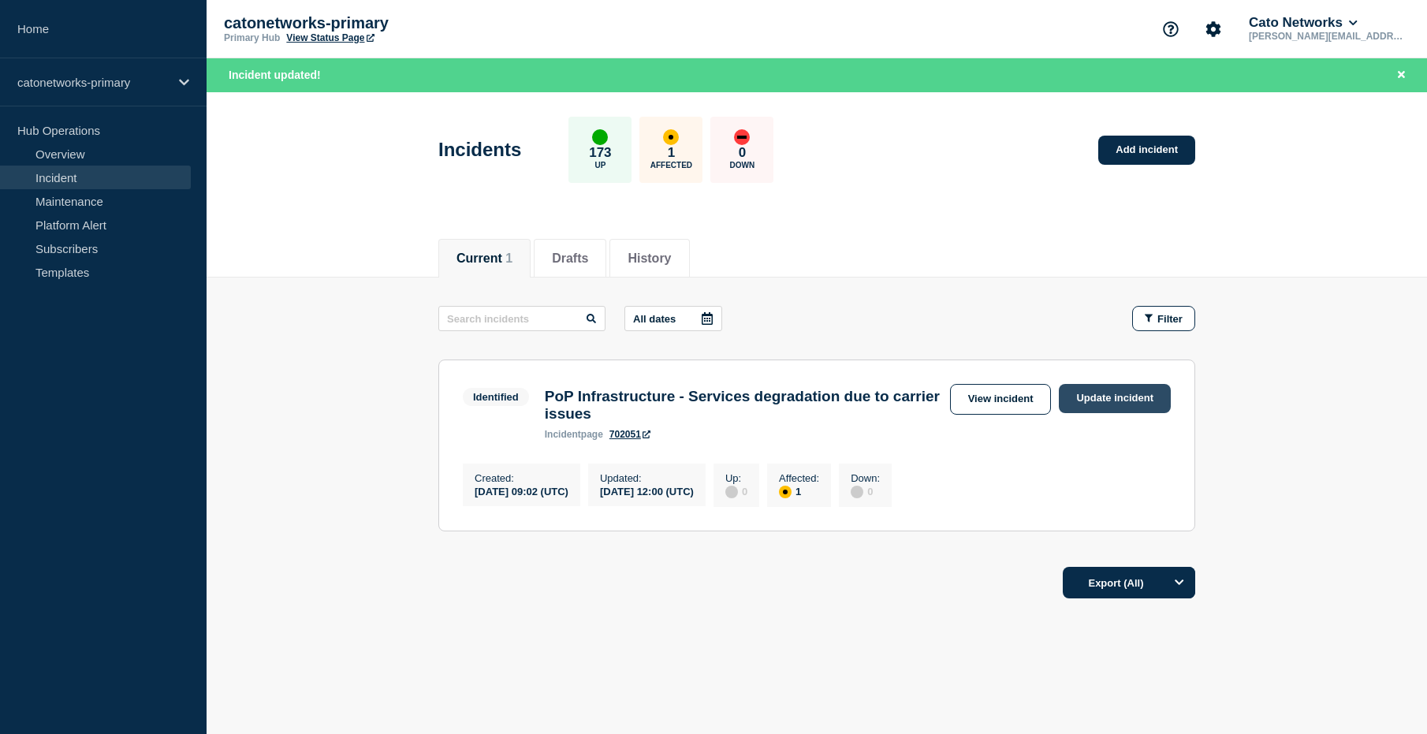
click at [1130, 403] on link "Update incident" at bounding box center [1115, 398] width 112 height 29
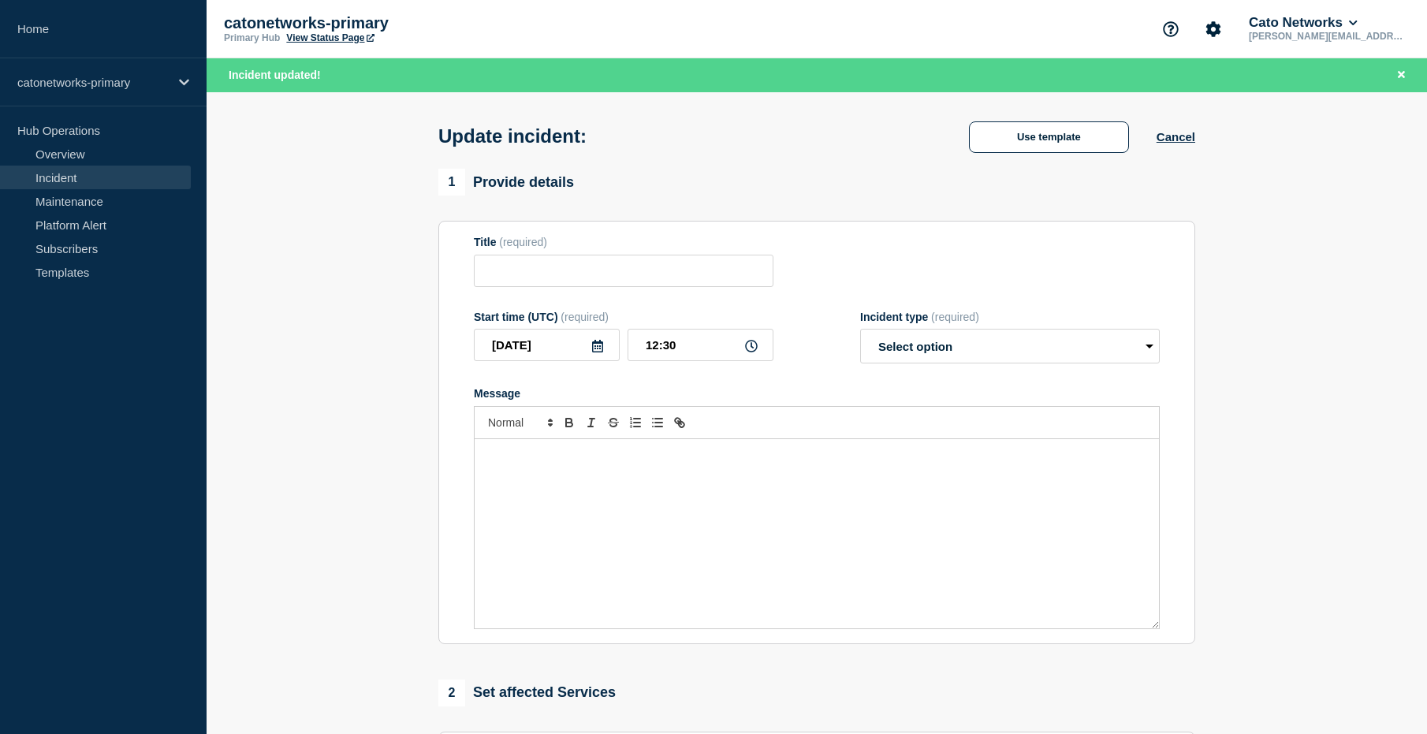
type input "PoP Infrastructure - Services degradation due to carrier issues"
click at [1275, 226] on section "1 Provide details Title (required) PoP Infrastructure - Services degradation du…" at bounding box center [817, 611] width 1220 height 884
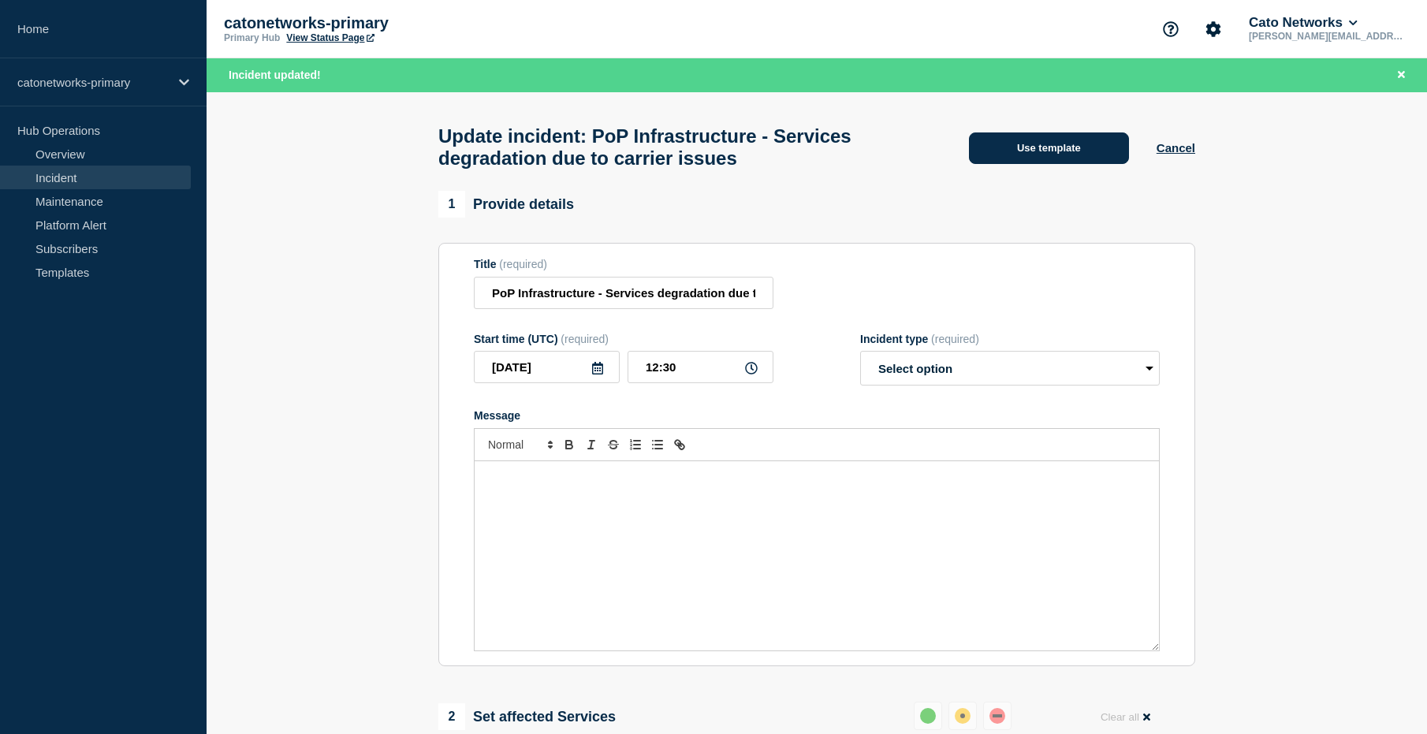
click at [1033, 143] on button "Use template" at bounding box center [1049, 148] width 160 height 32
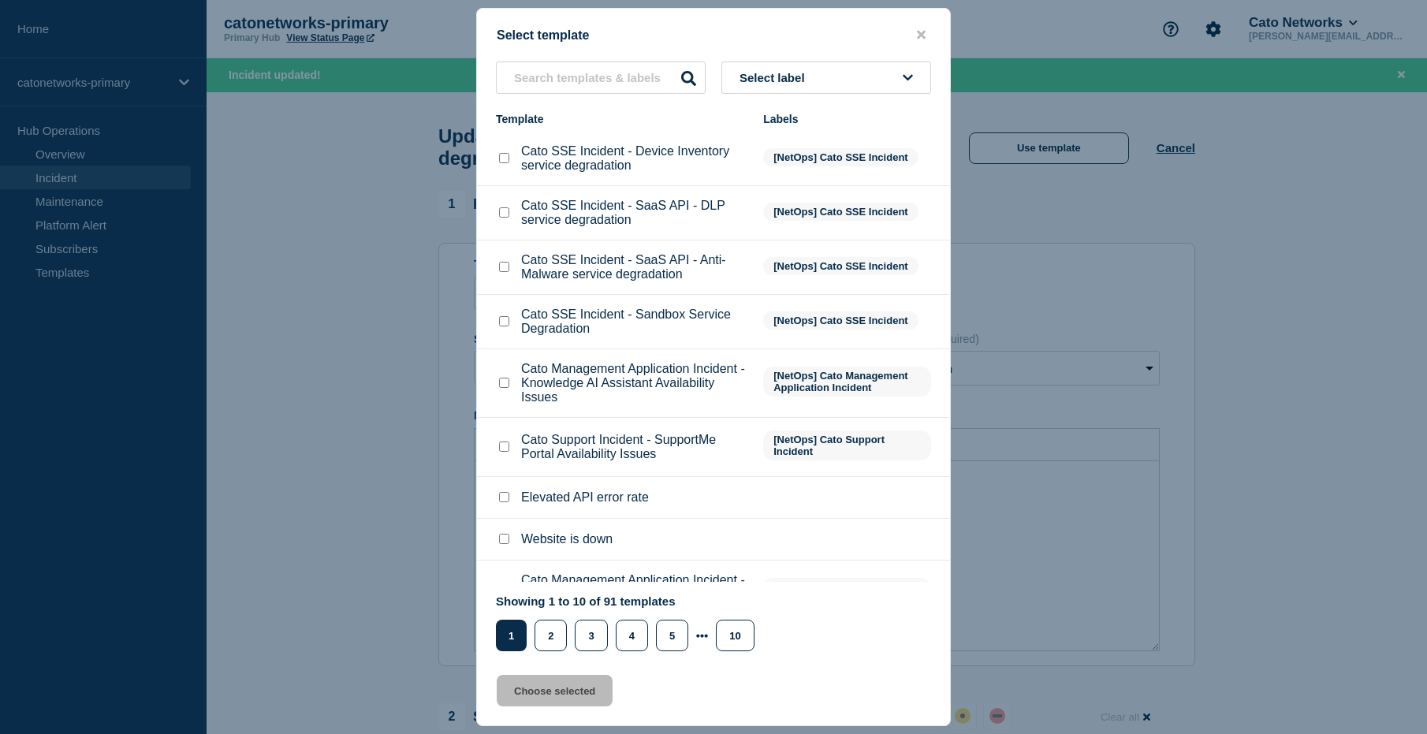
scroll to position [1, 0]
click at [623, 71] on input "text" at bounding box center [601, 77] width 210 height 32
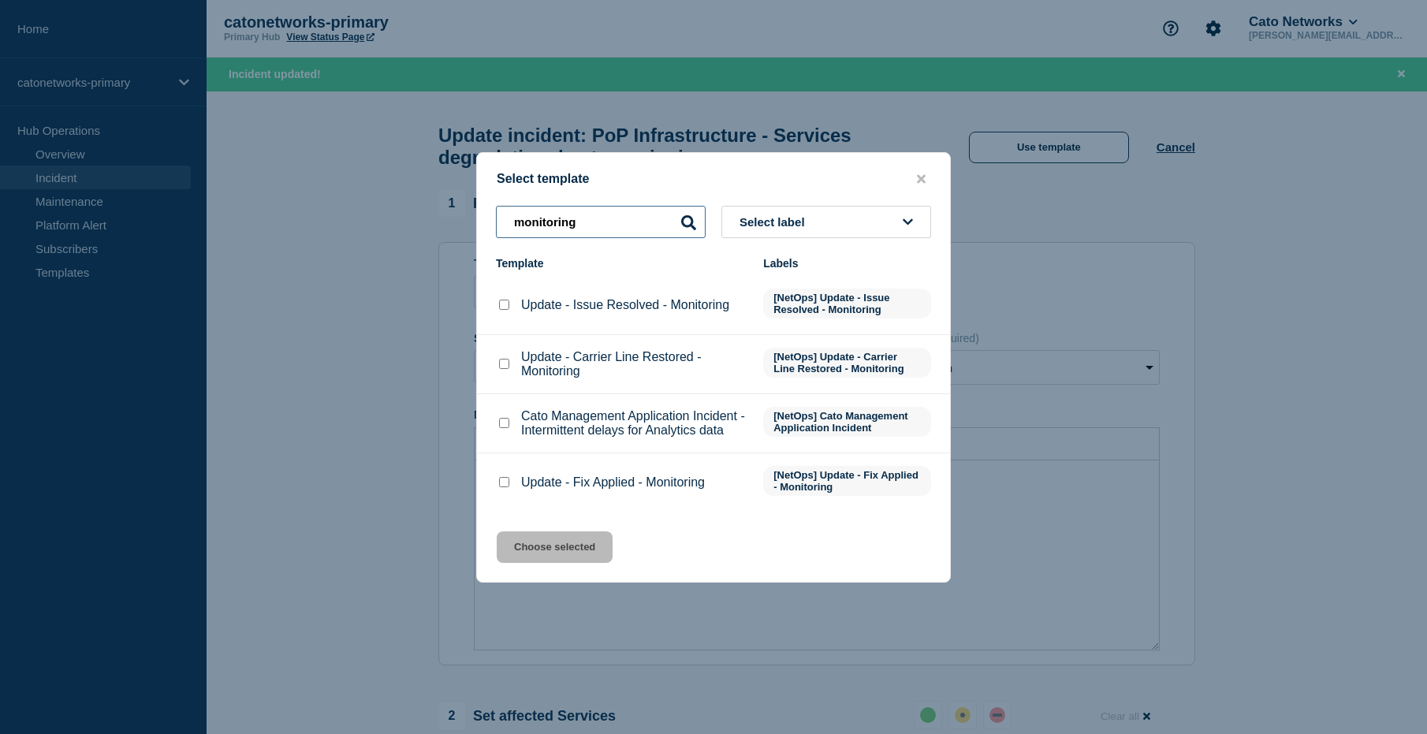
type input "monitoring"
click at [505, 304] on input "Update - Issue Resolved - Monitoring checkbox" at bounding box center [504, 305] width 10 height 10
checkbox input "true"
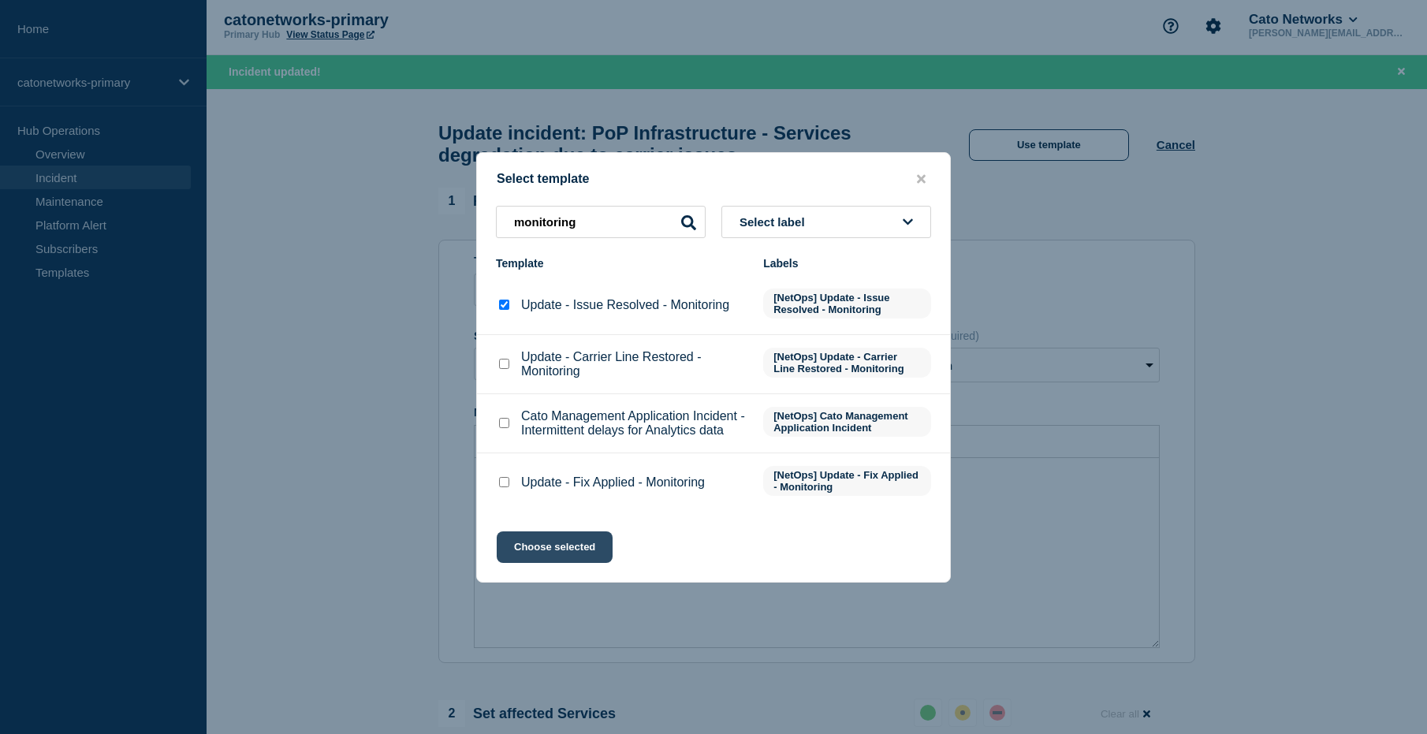
click at [587, 554] on button "Choose selected" at bounding box center [555, 547] width 116 height 32
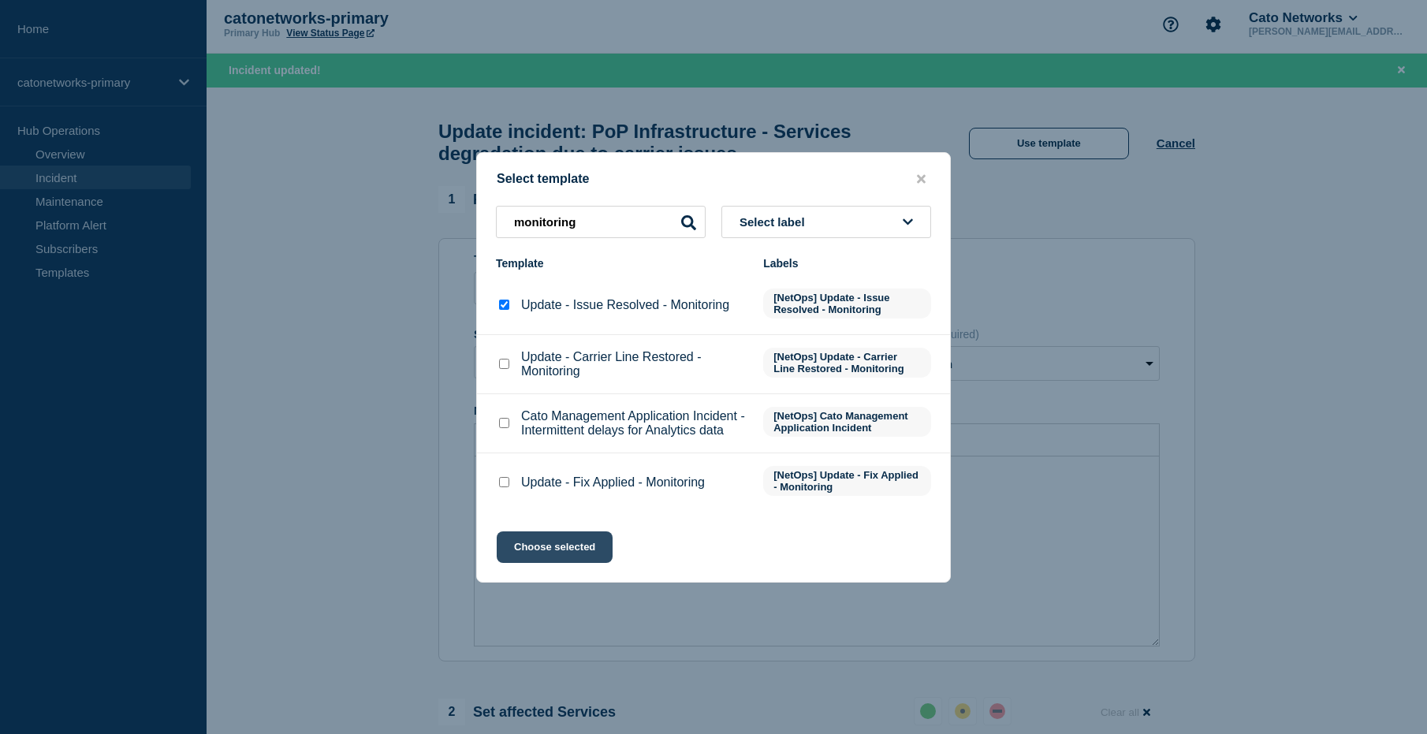
scroll to position [9, 0]
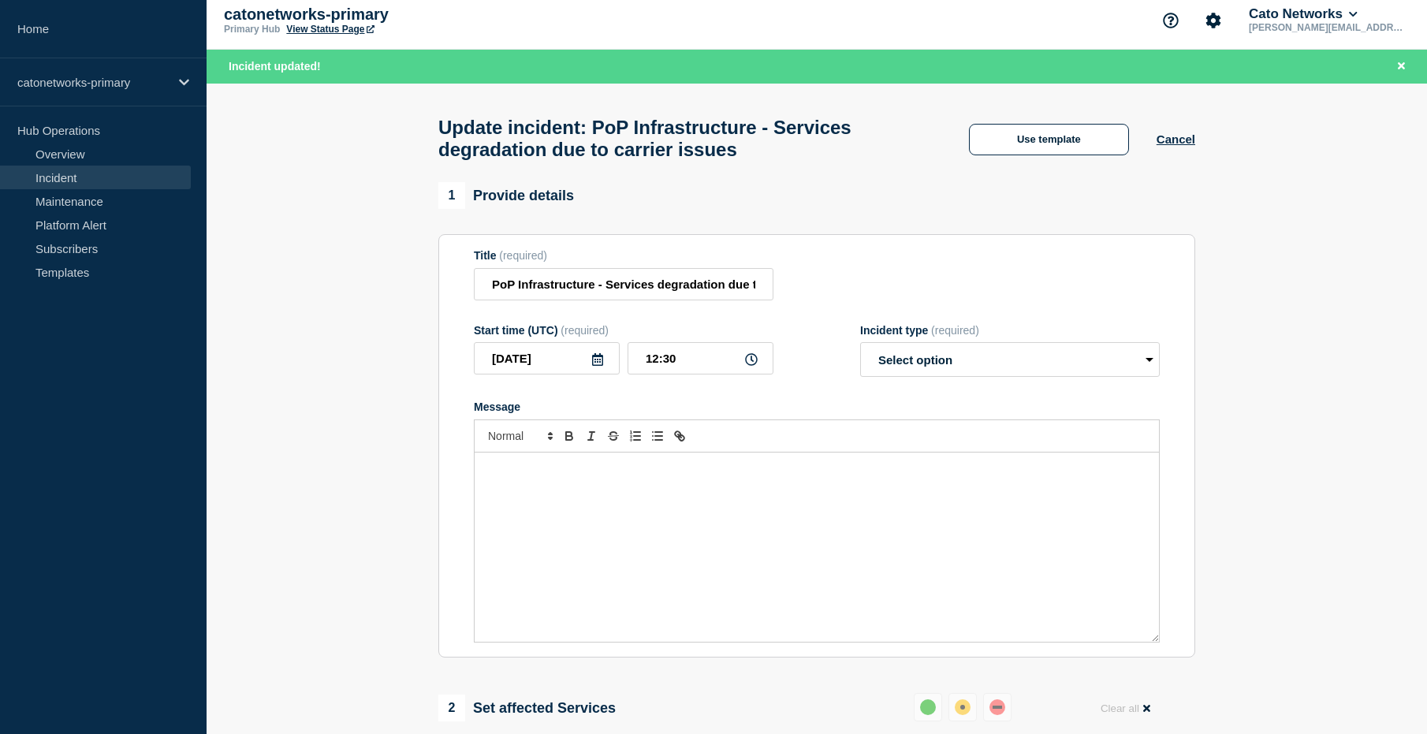
select select "monitoring"
radio input "false"
radio input "true"
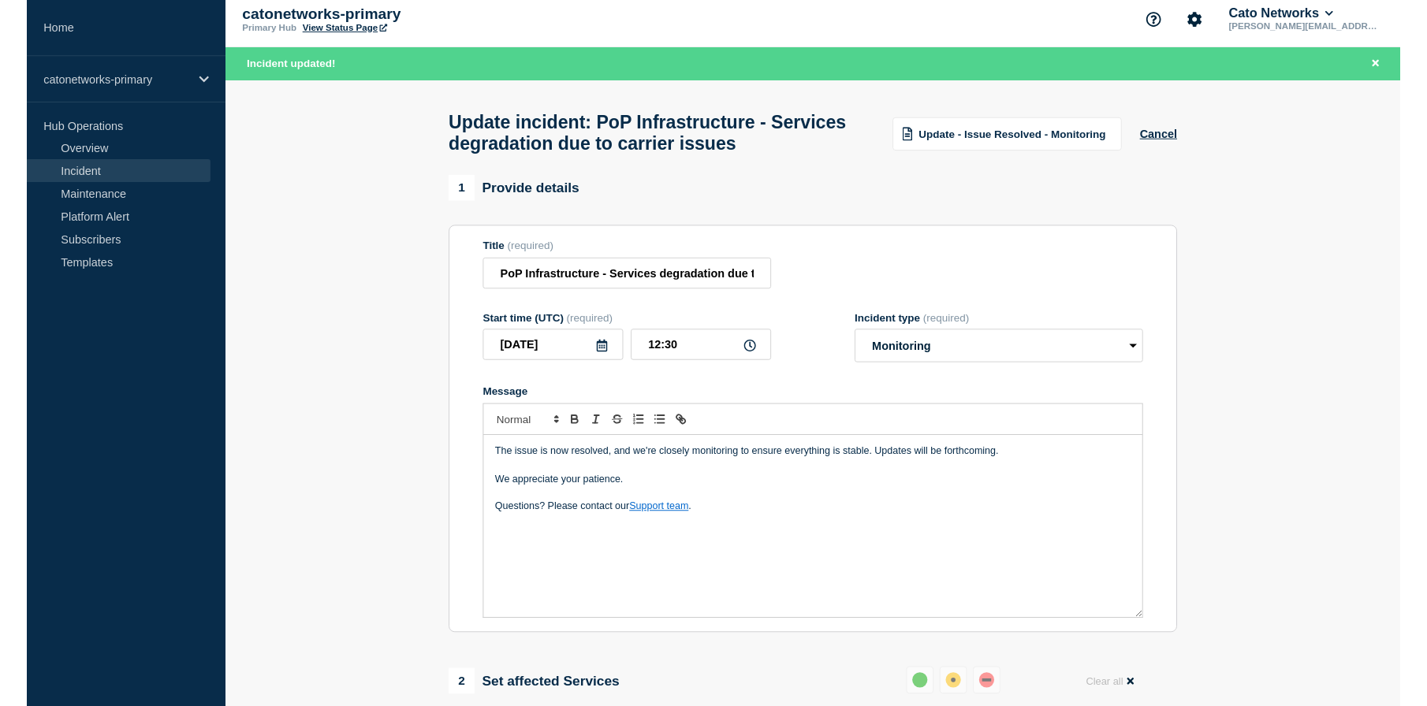
scroll to position [8, 0]
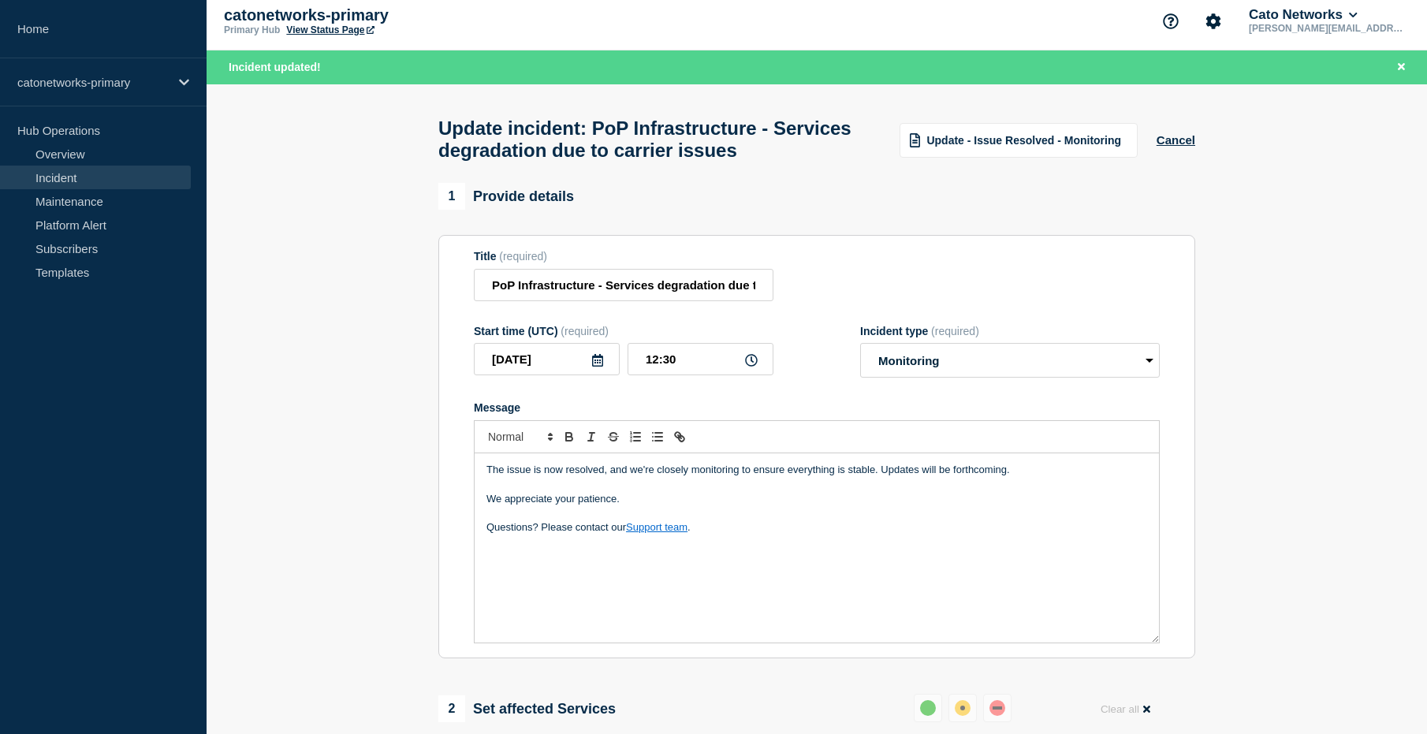
click at [754, 534] on p "Questions? Please contact our Support team ." at bounding box center [816, 527] width 661 height 14
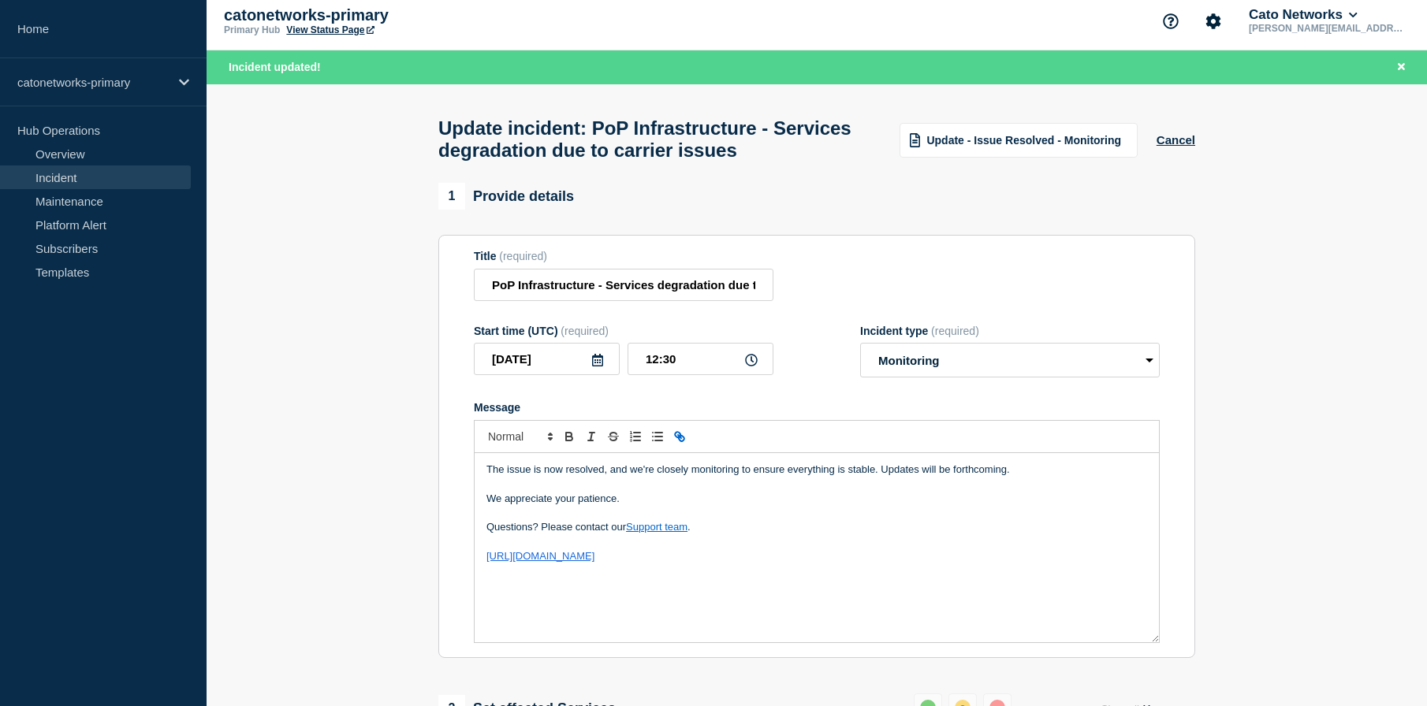
drag, startPoint x: 840, startPoint y: 575, endPoint x: 747, endPoint y: 573, distance: 93.0
click at [747, 564] on p "[URL][DOMAIN_NAME]" at bounding box center [816, 556] width 661 height 14
drag, startPoint x: 630, startPoint y: 575, endPoint x: 471, endPoint y: 571, distance: 158.5
click at [471, 571] on section "Title (required) PoP Infrastructure - Services degradation due to carrier issue…" at bounding box center [816, 446] width 757 height 423
click at [567, 444] on icon "Toggle bold text" at bounding box center [569, 437] width 14 height 14
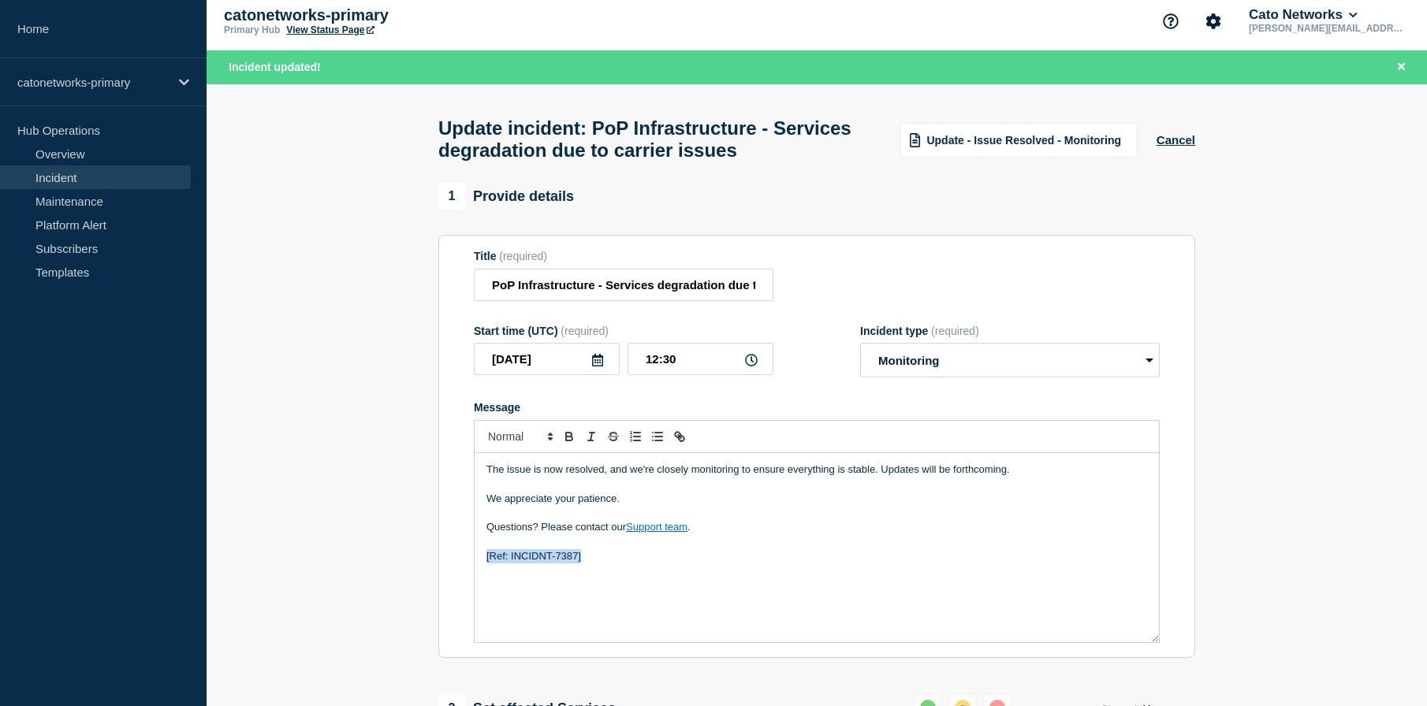
click at [638, 584] on div "The issue is now resolved, and we're closely monitoring to ensure everything is…" at bounding box center [817, 547] width 684 height 189
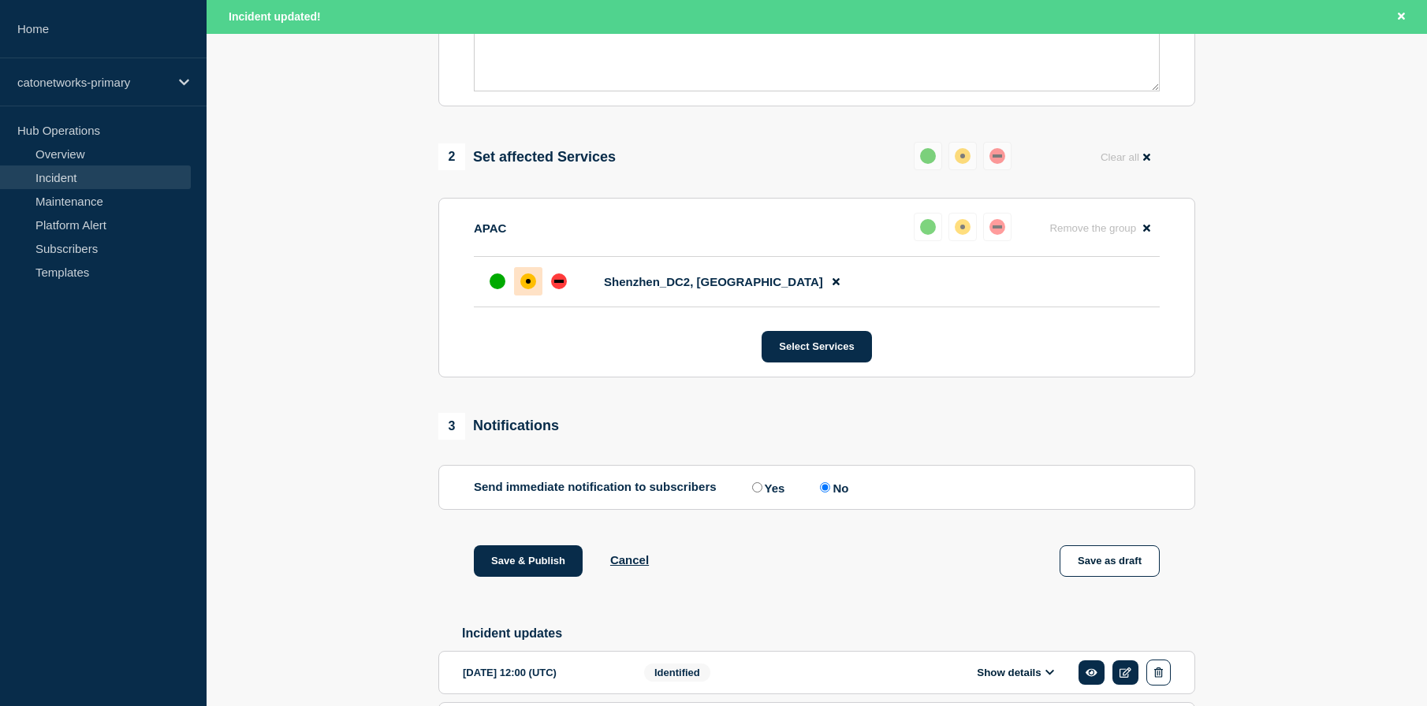
scroll to position [569, 0]
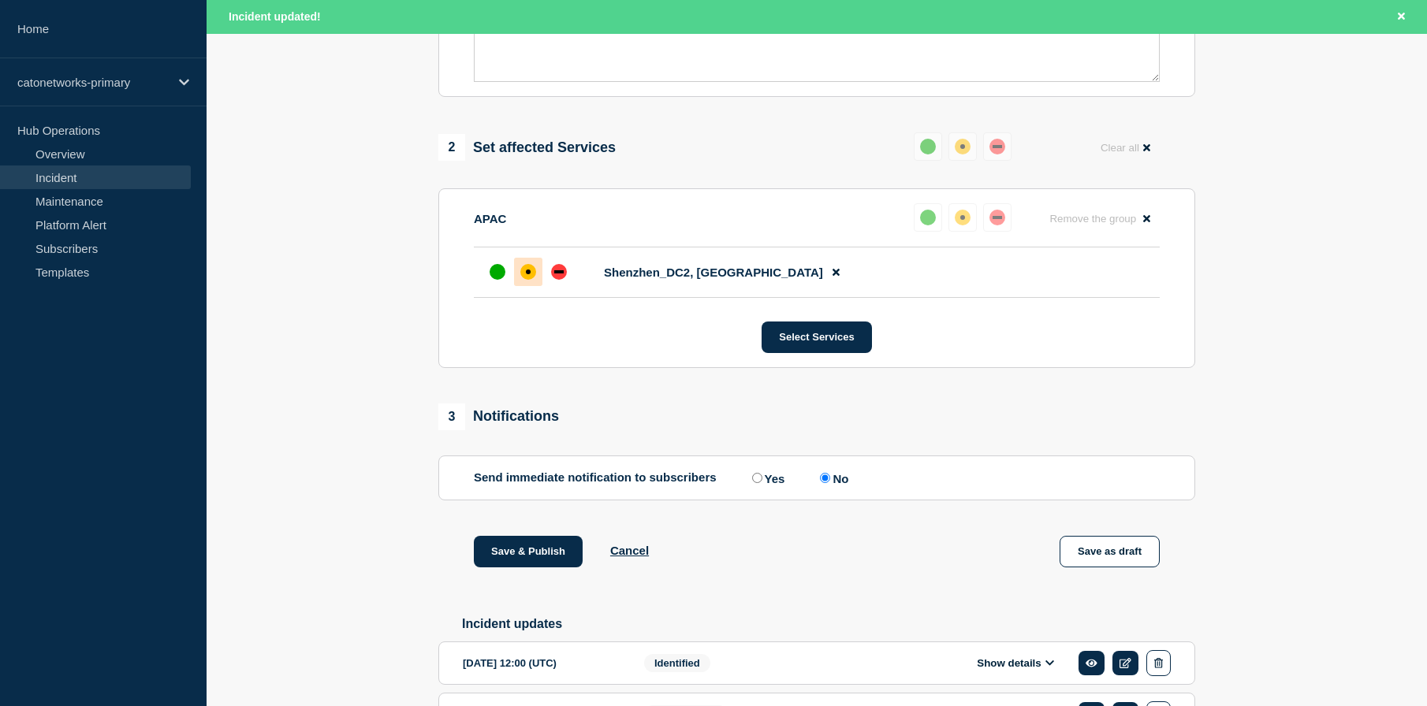
click at [752, 483] on input "Yes" at bounding box center [757, 478] width 10 height 10
radio input "true"
radio input "false"
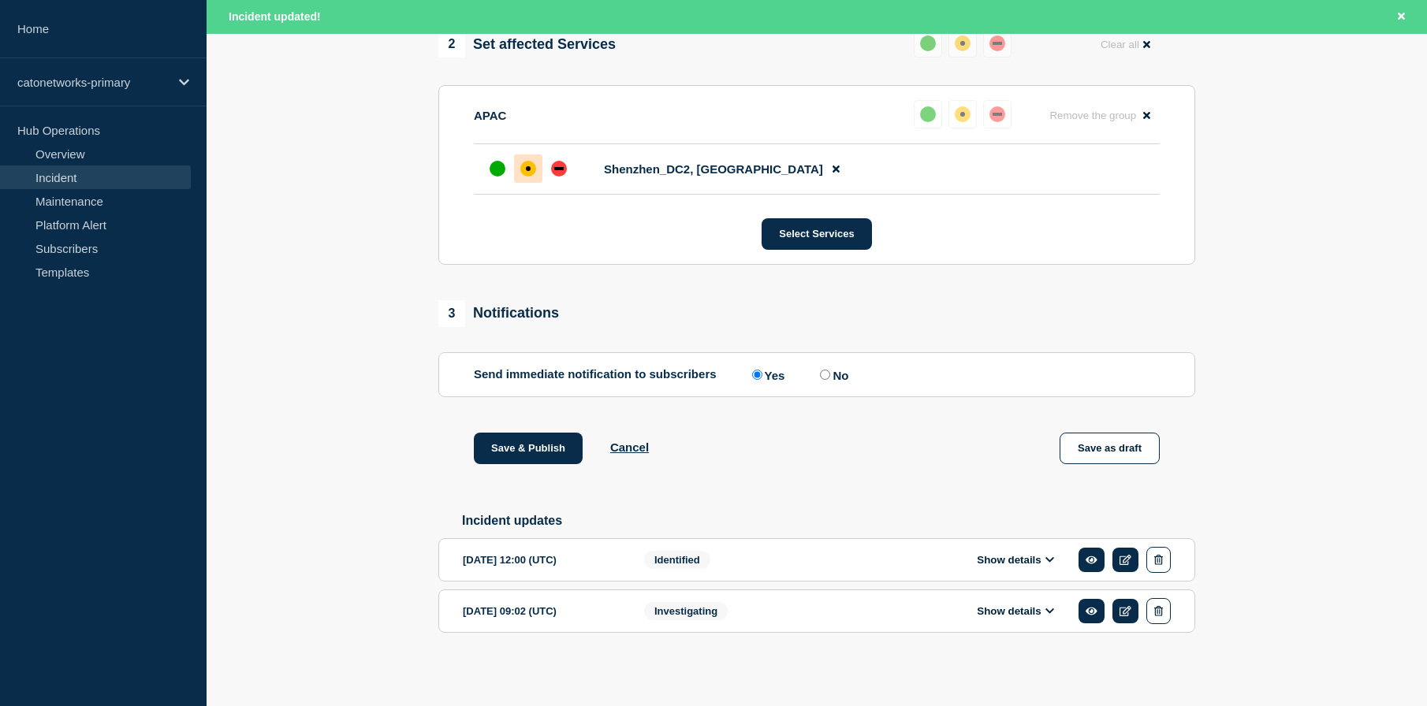
scroll to position [706, 0]
click at [549, 449] on button "Save & Publish" at bounding box center [528, 449] width 109 height 32
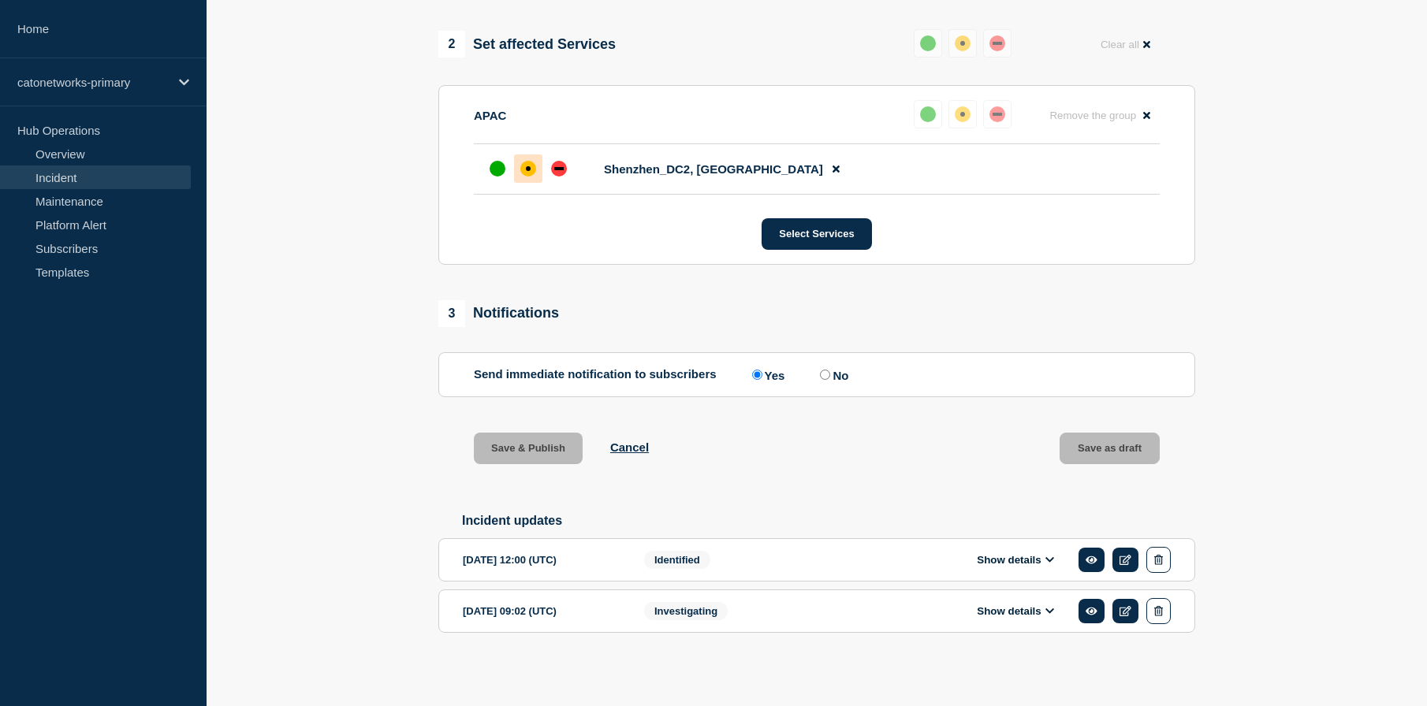
scroll to position [672, 0]
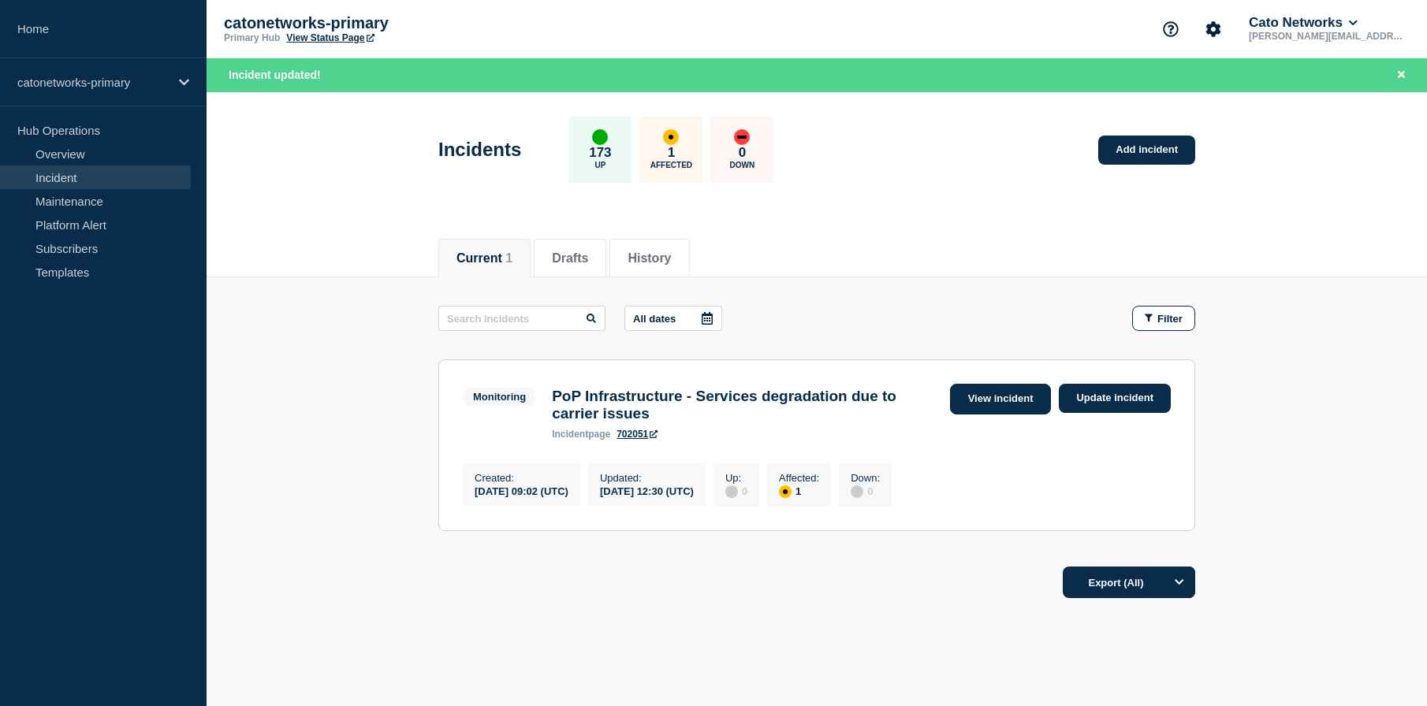
click at [1022, 407] on link "View incident" at bounding box center [1001, 399] width 102 height 31
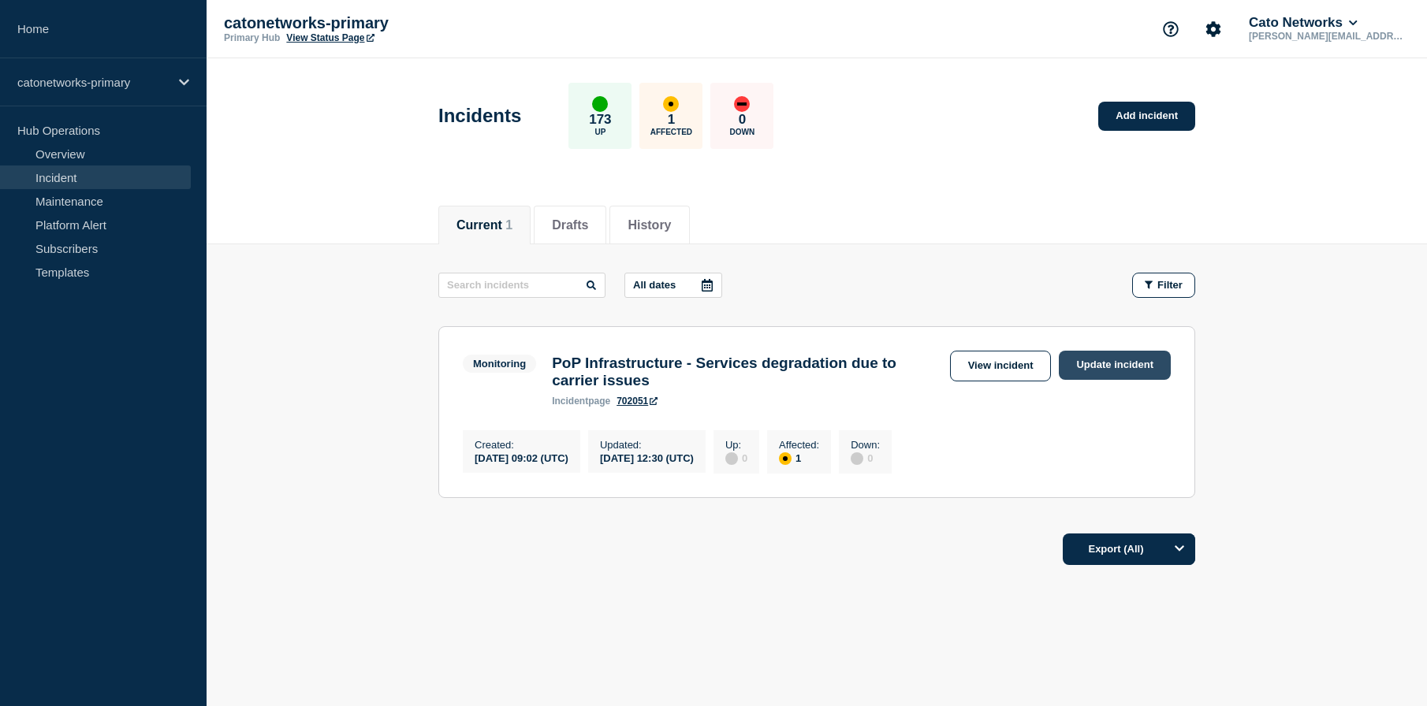
click at [1108, 357] on link "Update incident" at bounding box center [1115, 365] width 112 height 29
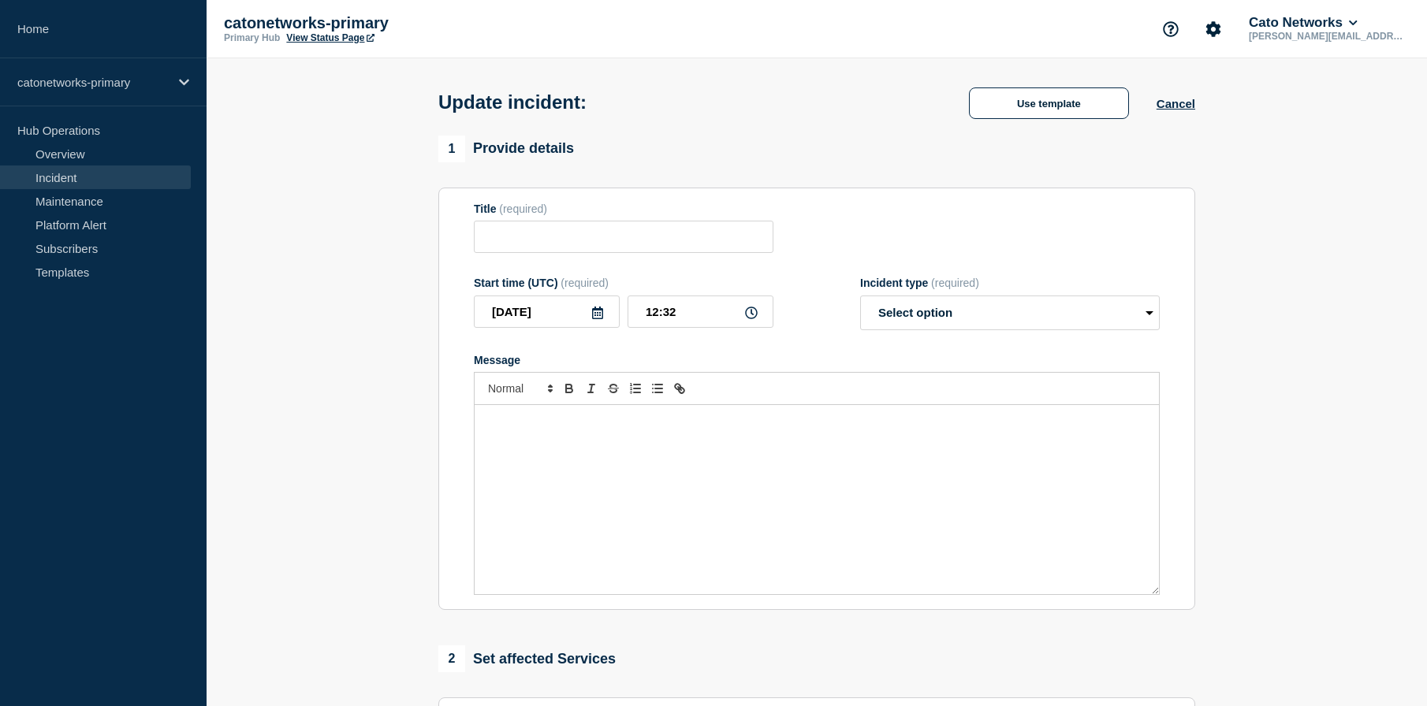
type input "PoP Infrastructure - Services degradation due to carrier issues"
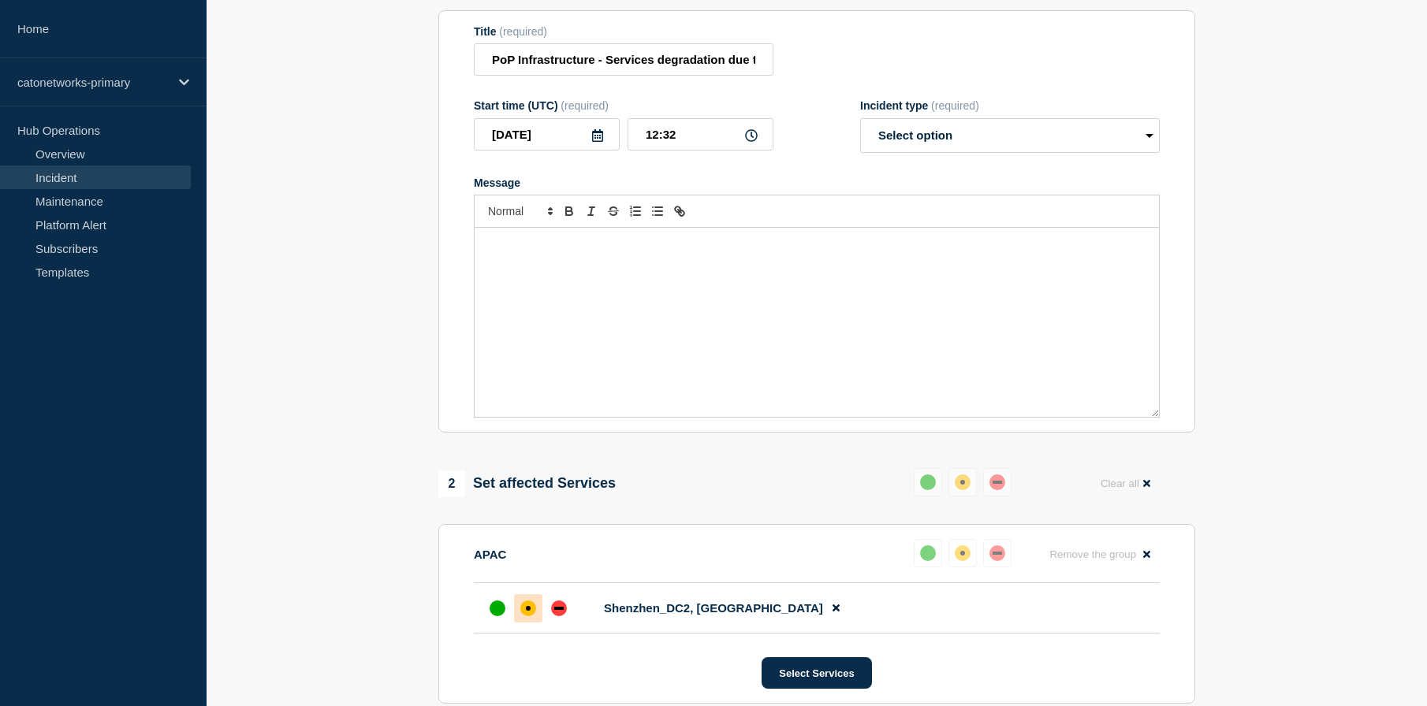
scroll to position [202, 0]
click at [132, 180] on link "Incident" at bounding box center [95, 178] width 191 height 24
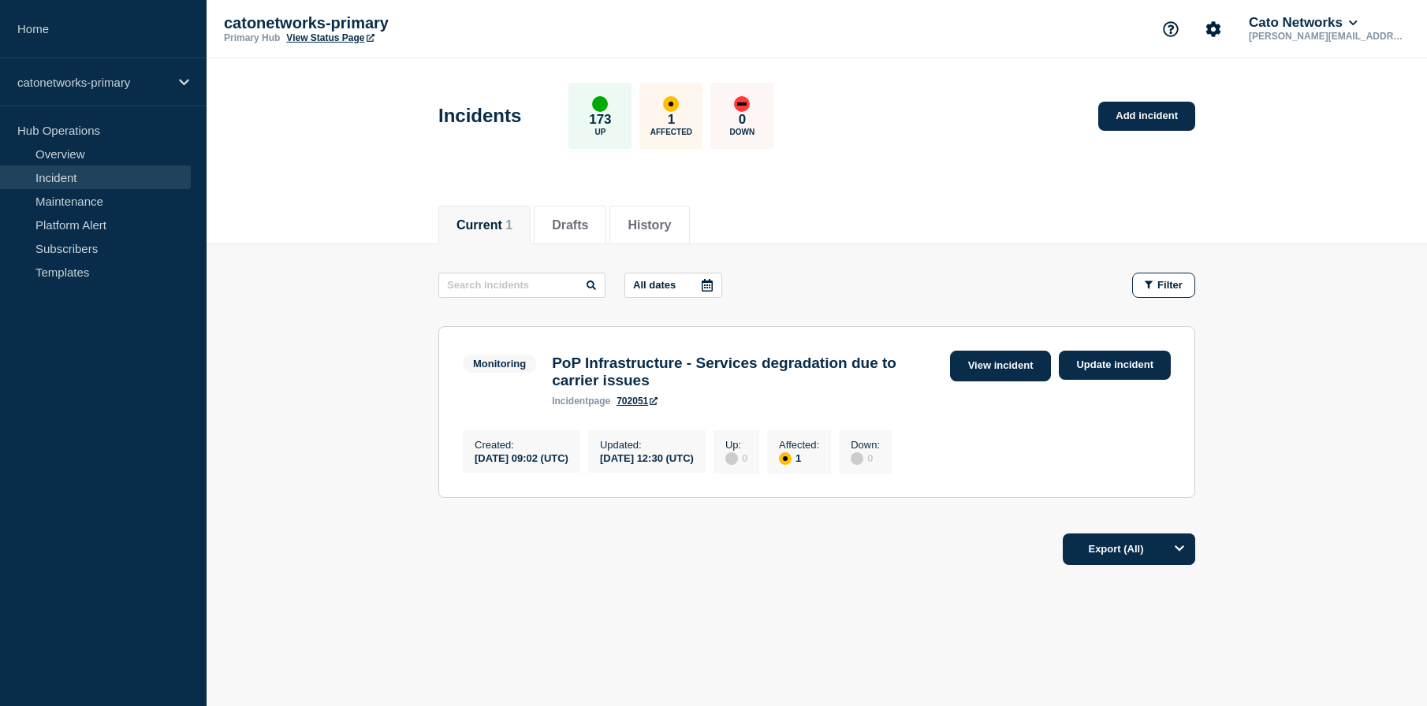
click at [1018, 375] on link "View incident" at bounding box center [1001, 366] width 102 height 31
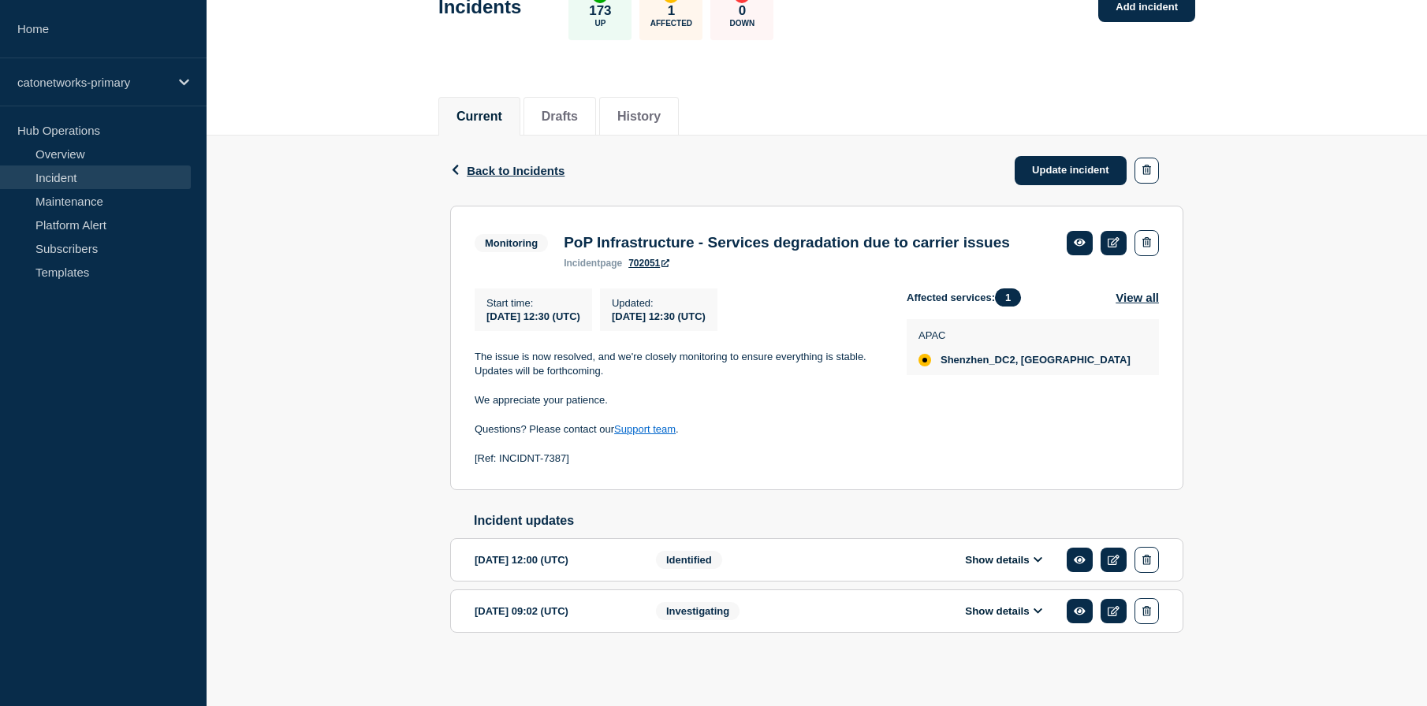
scroll to position [128, 0]
